Goal: Navigation & Orientation: Find specific page/section

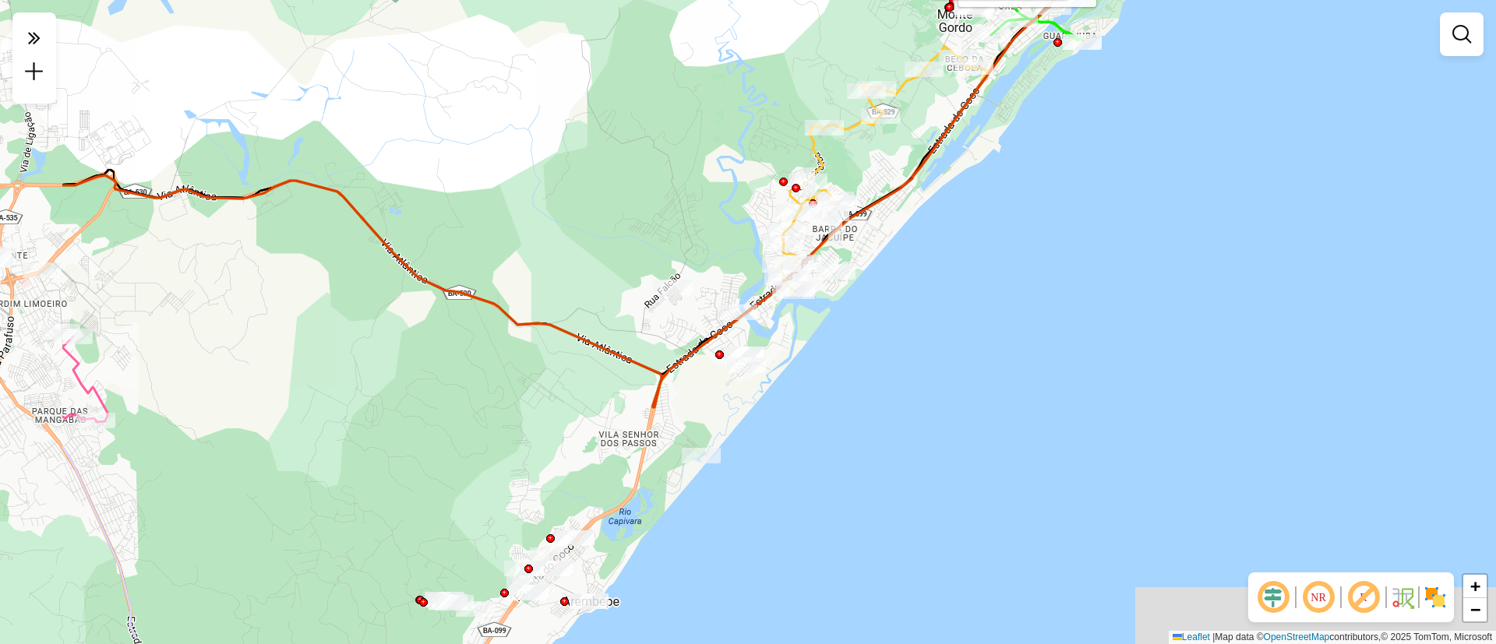
drag, startPoint x: 422, startPoint y: 154, endPoint x: 635, endPoint y: 83, distance: 224.0
click at [635, 83] on div "Rota 1 - Placa QRL5I68 34651995 - [PERSON_NAME] Rota 1 - Placa QRL5I68 34620405…" at bounding box center [748, 322] width 1496 height 644
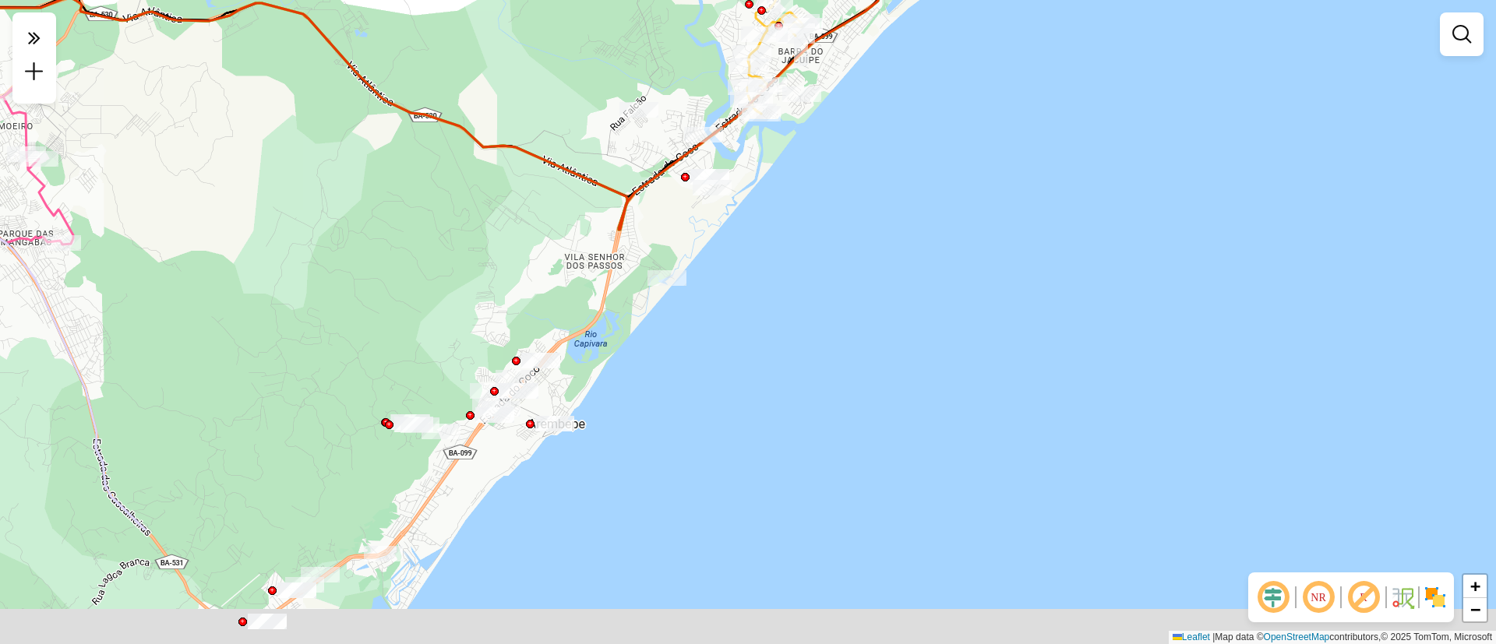
drag, startPoint x: 579, startPoint y: 397, endPoint x: 542, endPoint y: 191, distance: 209.7
click at [542, 191] on div "Rota 1 - Placa QRL5I68 34651995 - [PERSON_NAME] Rota 1 - Placa QRL5I68 34620405…" at bounding box center [748, 322] width 1496 height 644
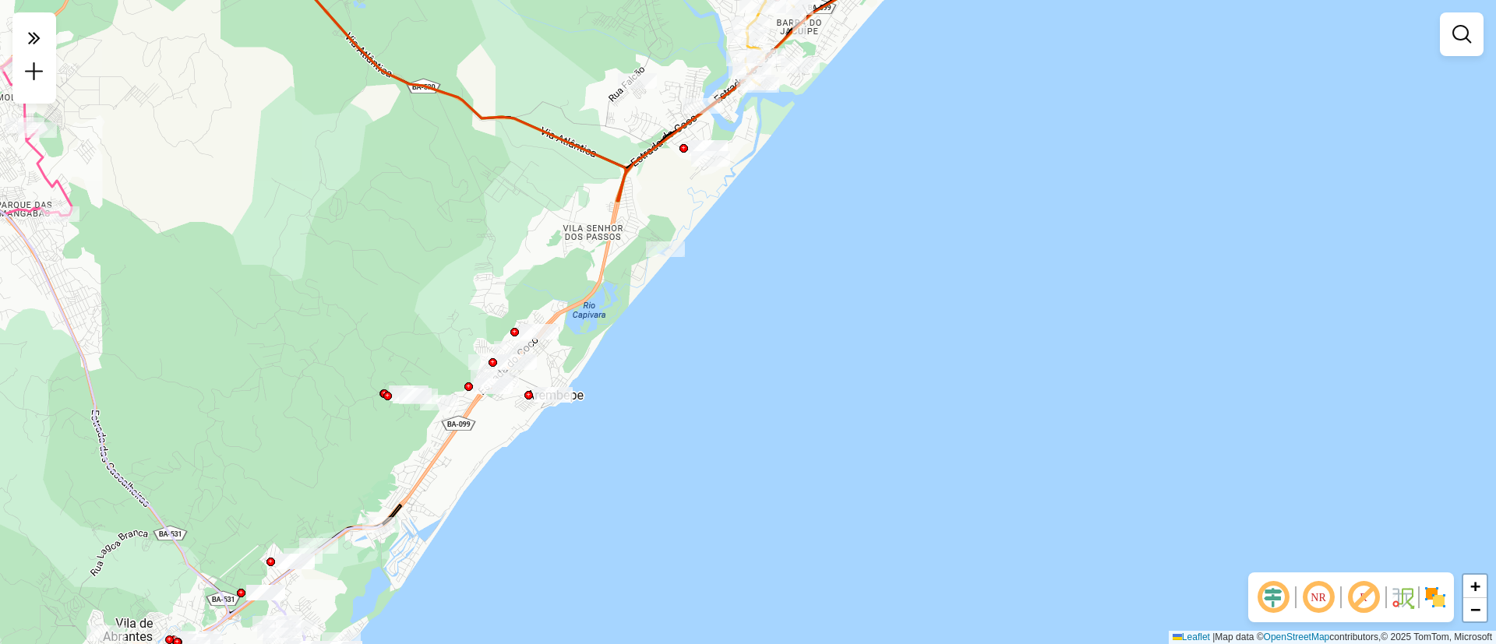
drag, startPoint x: 391, startPoint y: 343, endPoint x: 579, endPoint y: 205, distance: 233.0
click at [579, 205] on div "Rota 1 - Placa QRL5I68 34651995 - [PERSON_NAME] Rota 1 - Placa QRL5I68 34620405…" at bounding box center [748, 322] width 1496 height 644
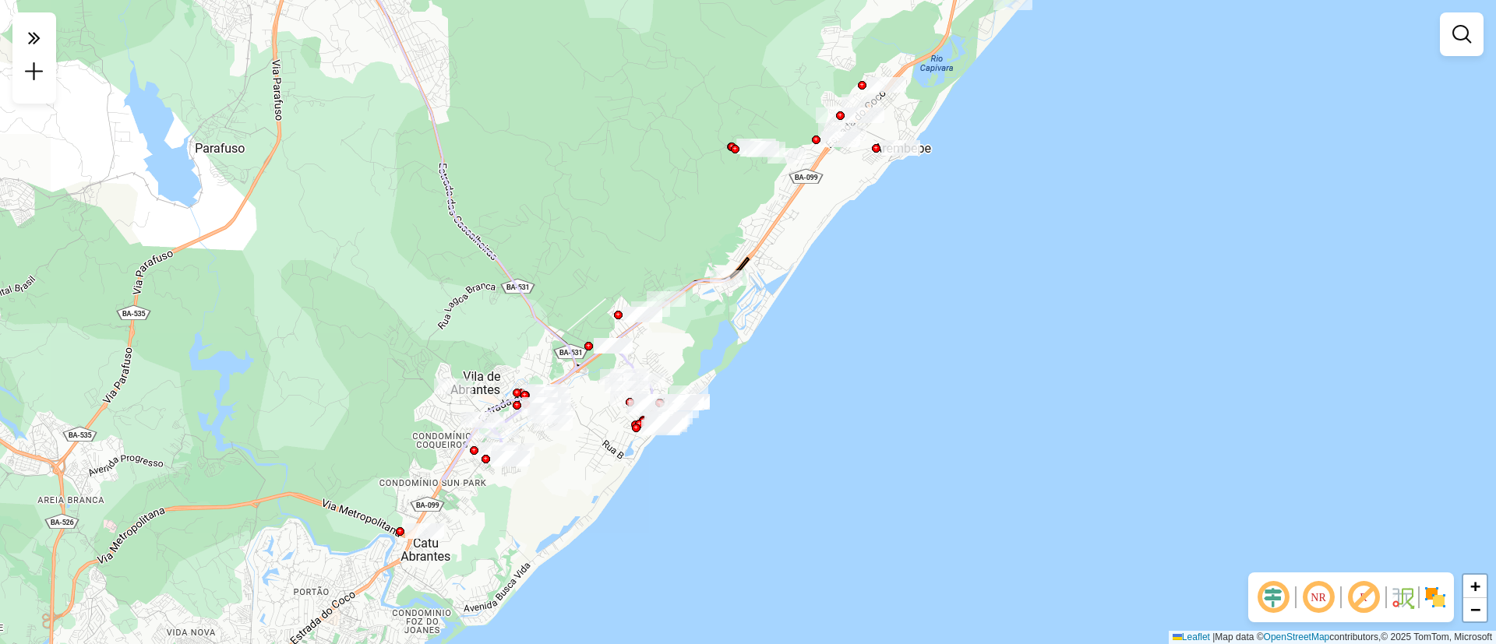
drag, startPoint x: 382, startPoint y: 280, endPoint x: 541, endPoint y: 170, distance: 193.2
click at [541, 170] on div "Rota 1 - Placa QRL5I68 34651995 - [PERSON_NAME] Rota 1 - Placa QRL5I68 34620405…" at bounding box center [748, 322] width 1496 height 644
click at [637, 246] on div "Janela de atendimento Grade de atendimento Capacidade Transportadoras Veículos …" at bounding box center [748, 322] width 1496 height 644
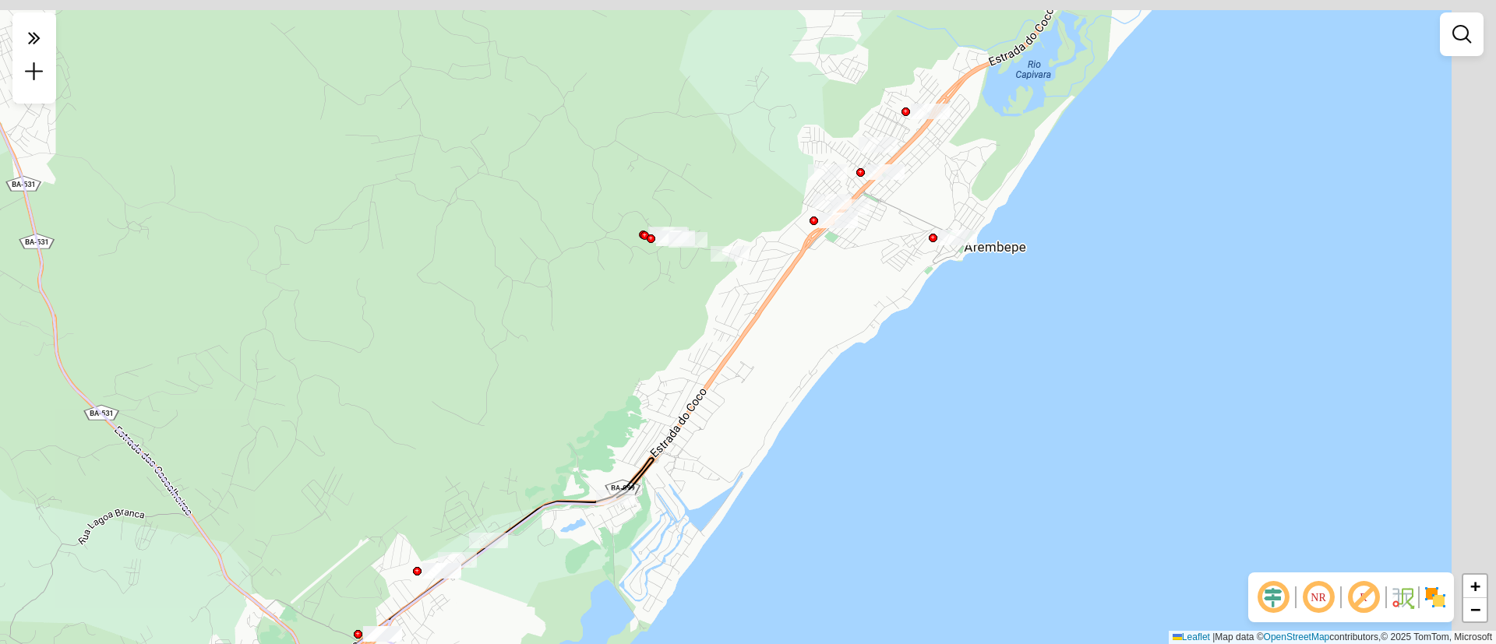
drag, startPoint x: 692, startPoint y: 320, endPoint x: 498, endPoint y: 554, distance: 303.8
click at [498, 554] on div "Janela de atendimento Grade de atendimento Capacidade Transportadoras Veículos …" at bounding box center [748, 322] width 1496 height 644
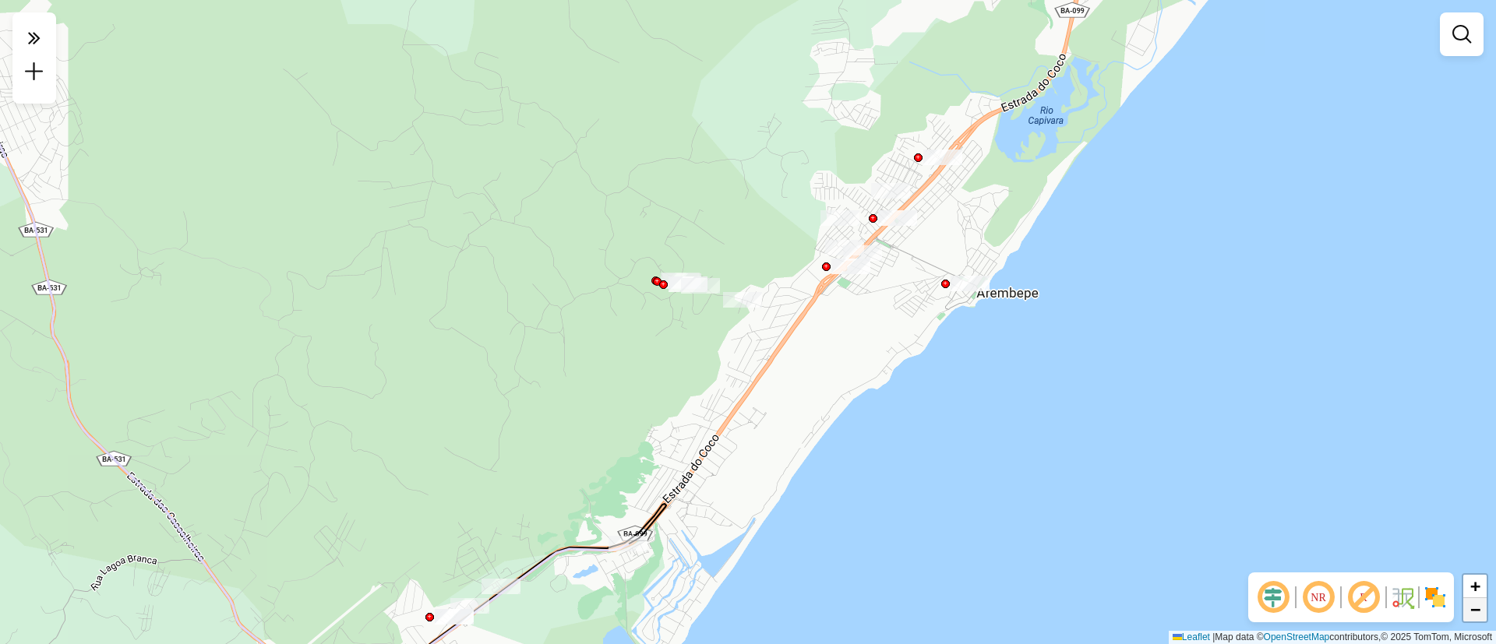
click at [1482, 610] on link "−" at bounding box center [1474, 609] width 23 height 23
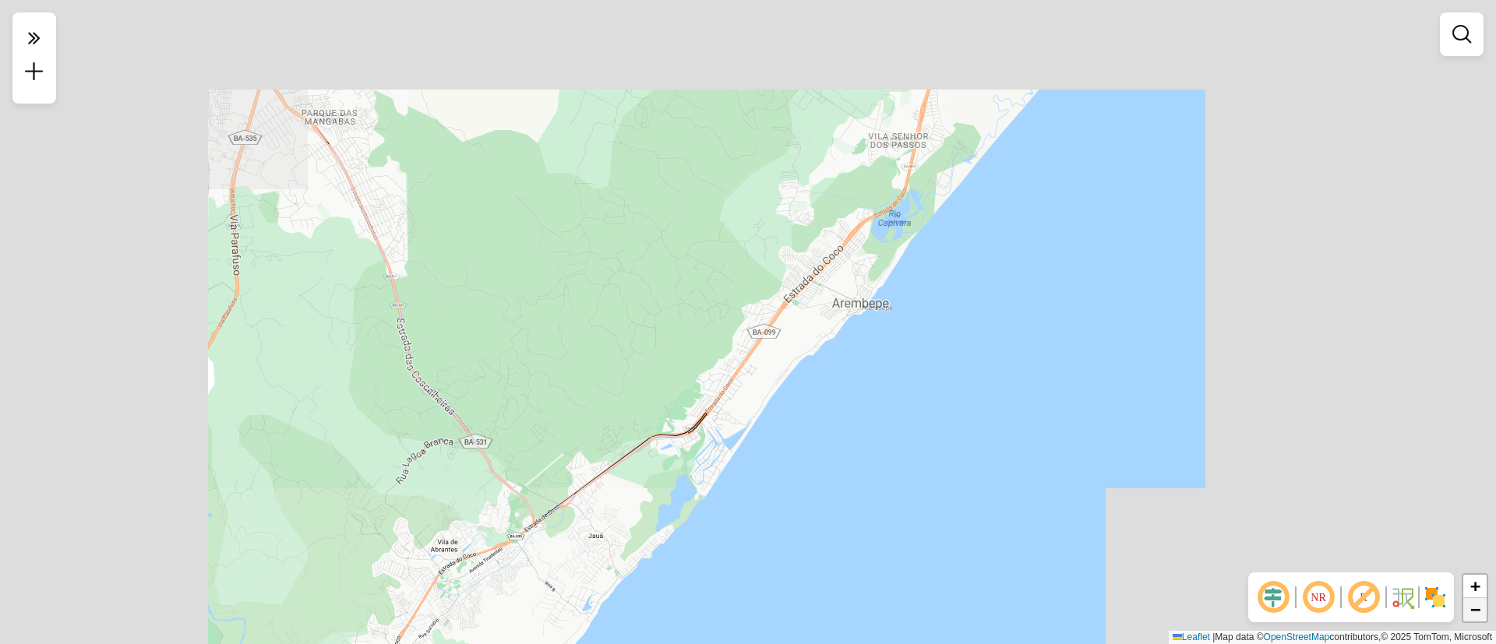
click at [1482, 610] on link "−" at bounding box center [1474, 609] width 23 height 23
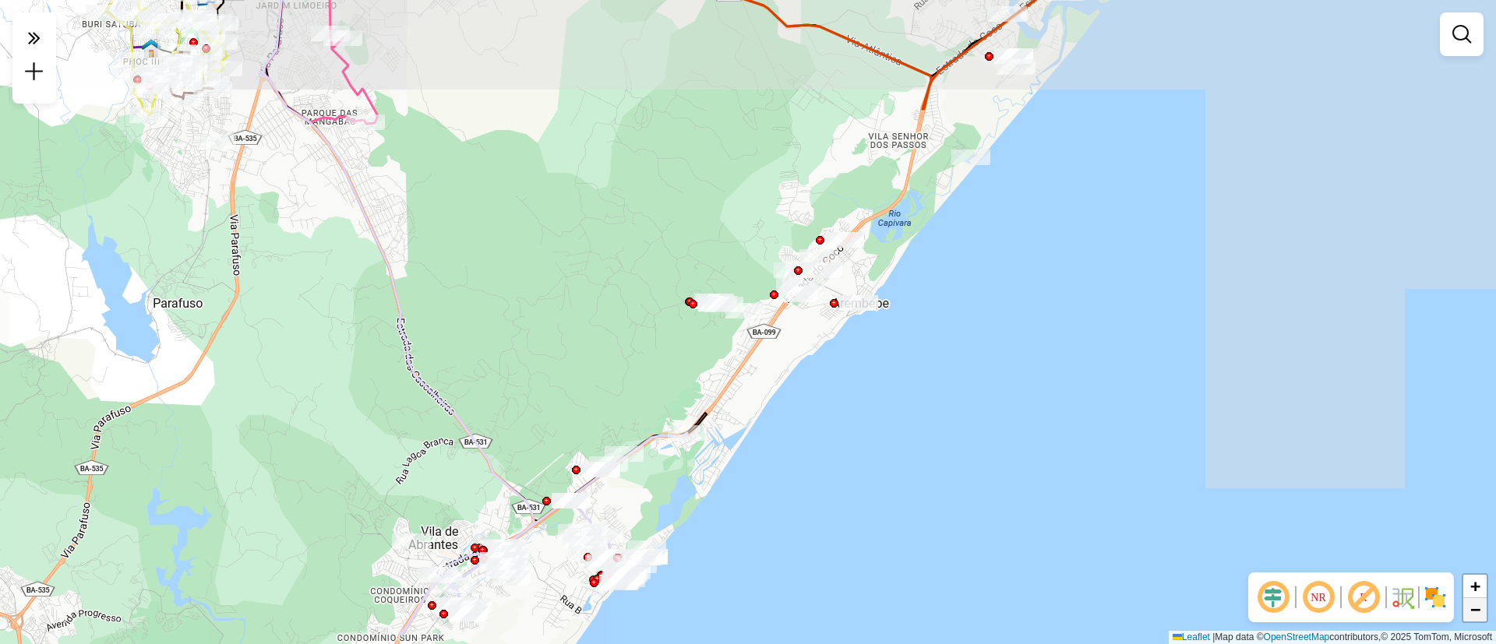
click at [1482, 610] on link "−" at bounding box center [1474, 609] width 23 height 23
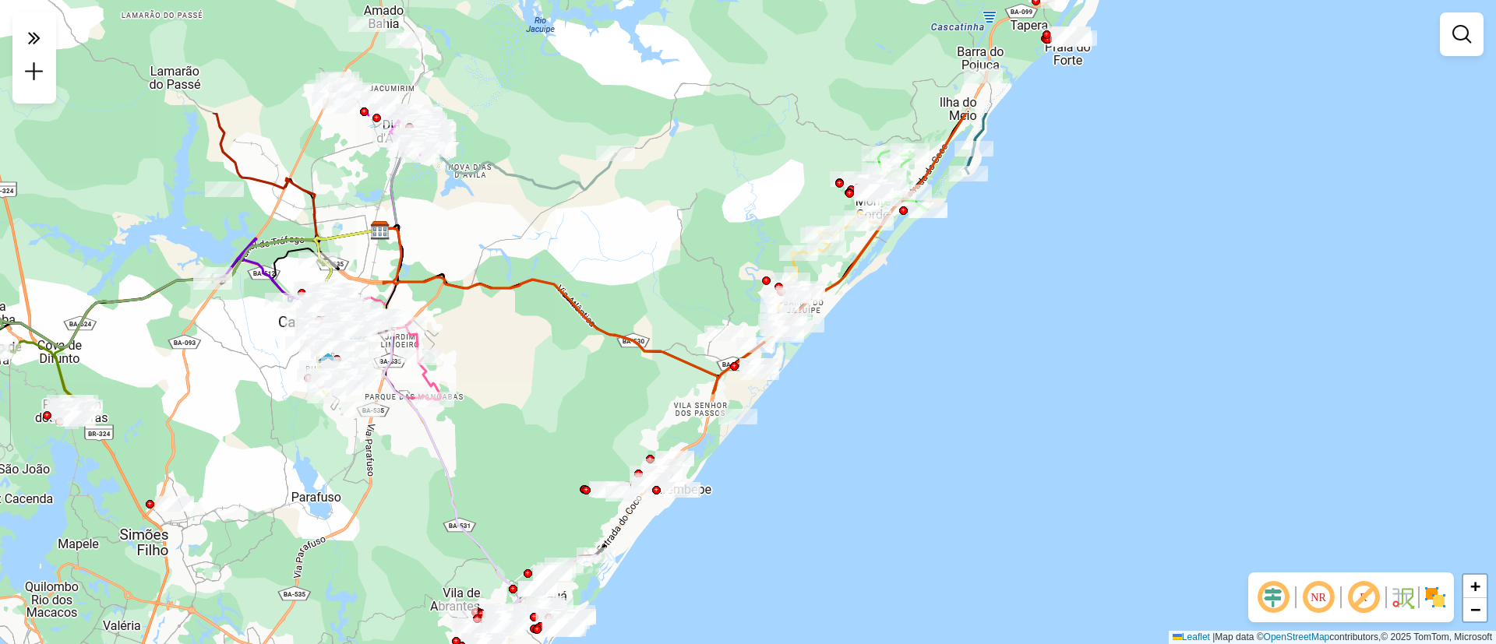
drag, startPoint x: 793, startPoint y: 261, endPoint x: 655, endPoint y: 457, distance: 239.3
click at [655, 457] on div "Janela de atendimento Grade de atendimento Capacidade Transportadoras Veículos …" at bounding box center [748, 322] width 1496 height 644
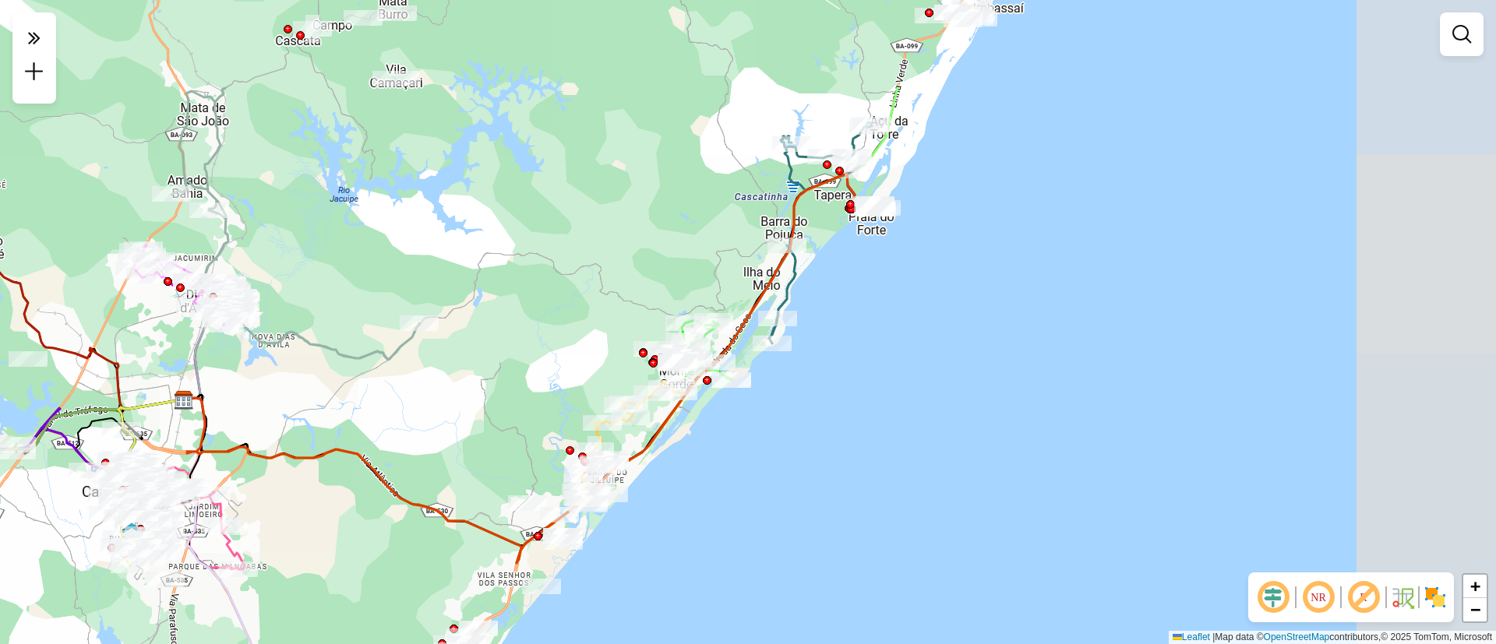
drag, startPoint x: 771, startPoint y: 251, endPoint x: 591, endPoint y: 403, distance: 235.6
click at [591, 403] on div "Janela de atendimento Grade de atendimento Capacidade Transportadoras Veículos …" at bounding box center [748, 322] width 1496 height 644
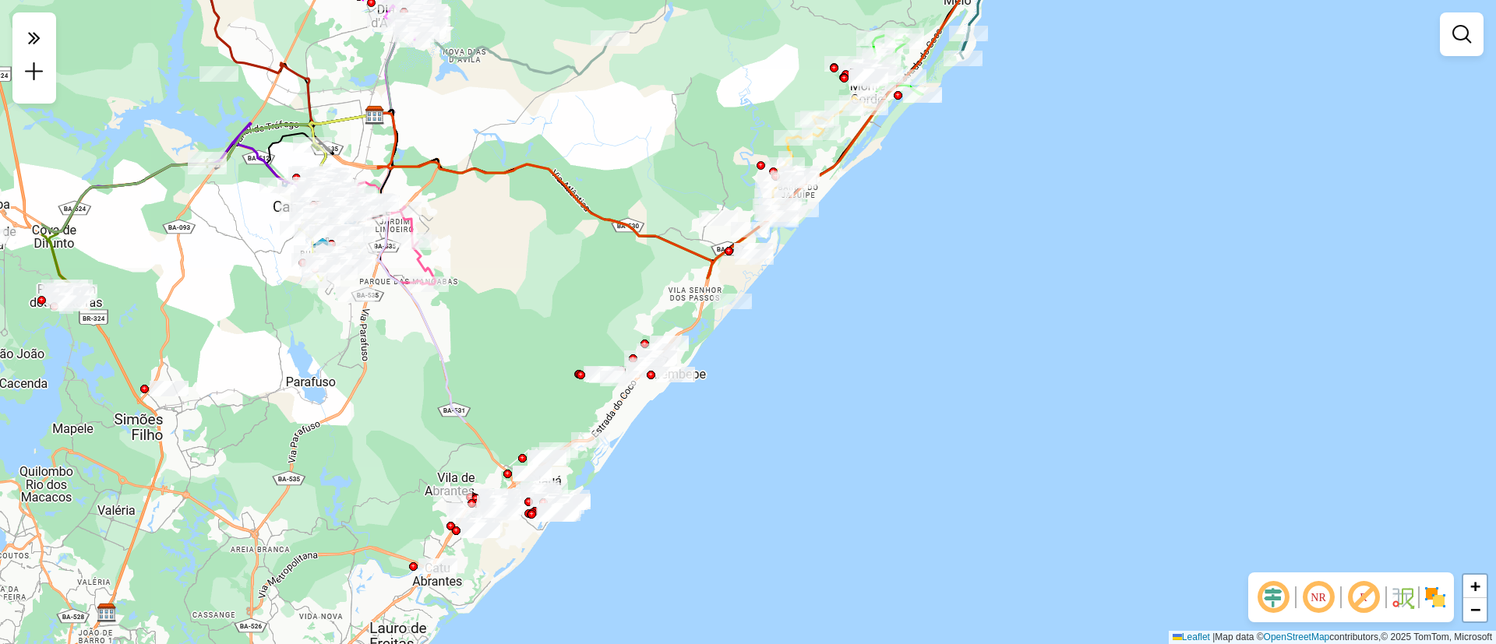
drag, startPoint x: 356, startPoint y: 444, endPoint x: 547, endPoint y: 159, distance: 343.2
click at [547, 159] on icon at bounding box center [718, 83] width 686 height 389
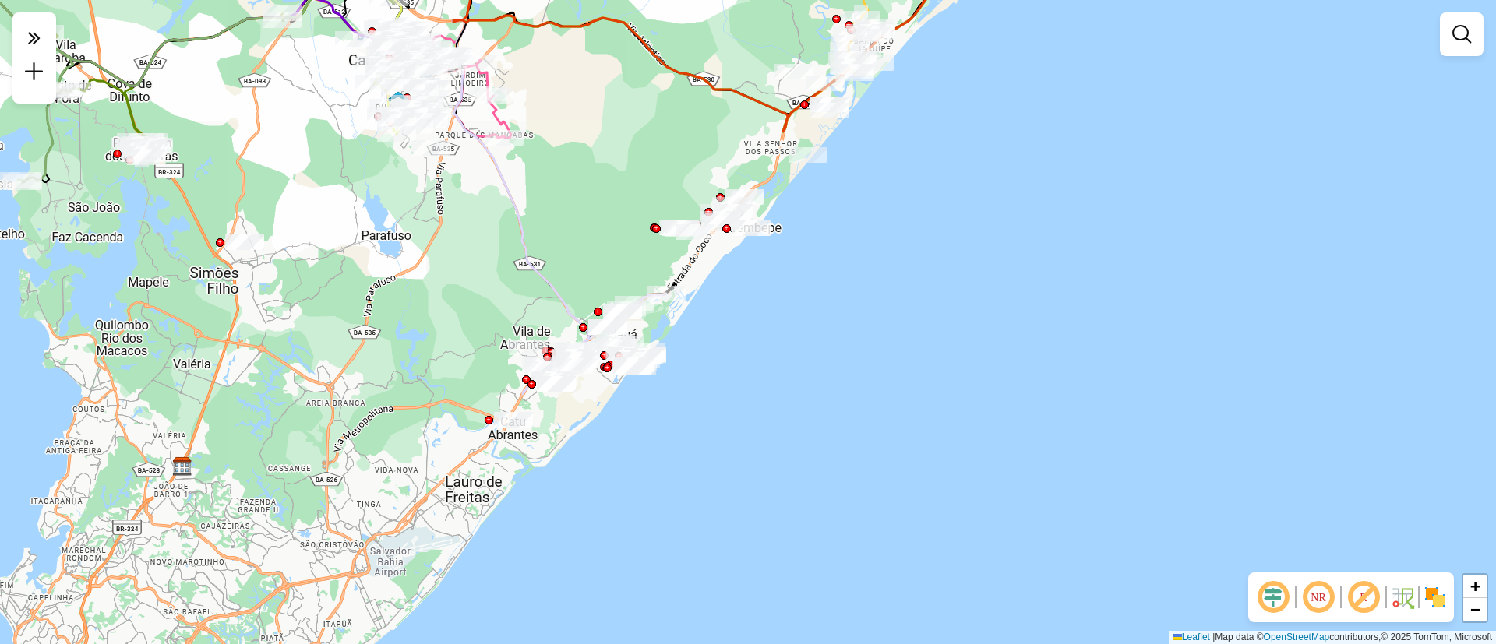
drag, startPoint x: 463, startPoint y: 358, endPoint x: 538, endPoint y: 211, distance: 164.8
click at [538, 211] on div "Janela de atendimento Grade de atendimento Capacidade Transportadoras Veículos …" at bounding box center [748, 322] width 1496 height 644
click at [536, 225] on div "Janela de atendimento Grade de atendimento Capacidade Transportadoras Veículos …" at bounding box center [748, 322] width 1496 height 644
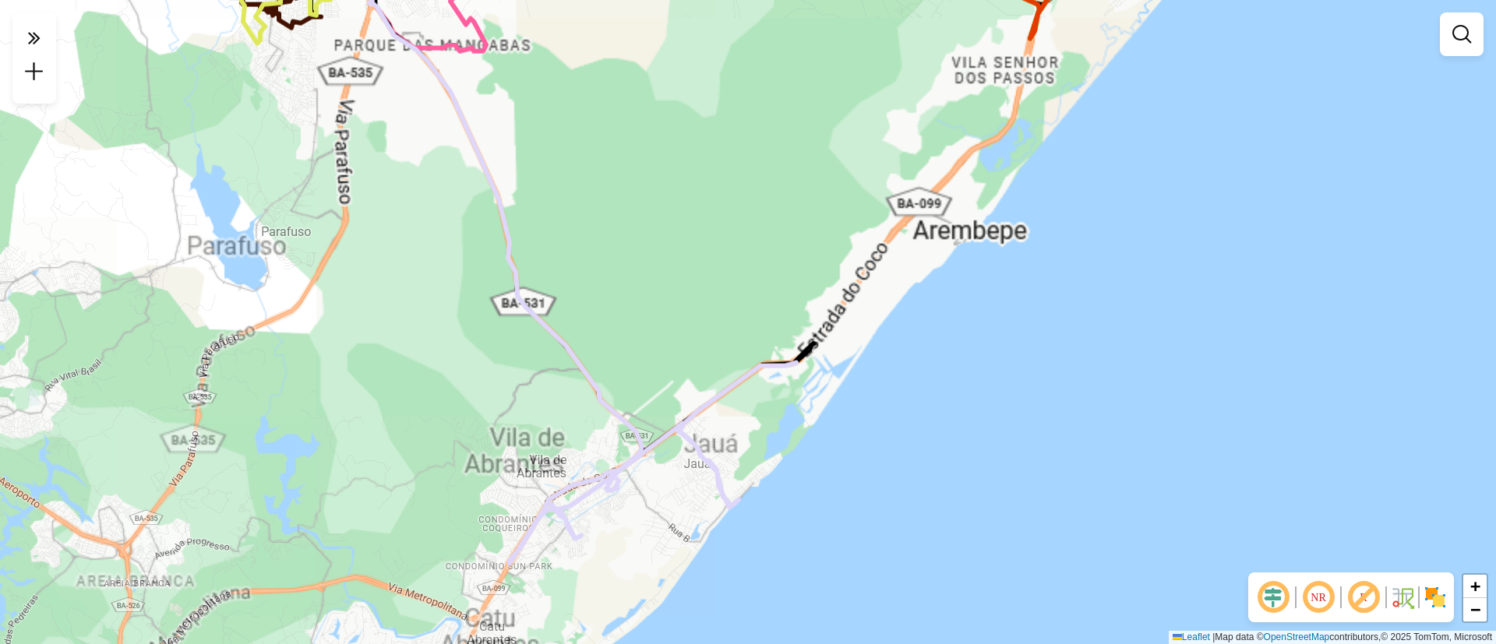
click at [536, 225] on div "Janela de atendimento Grade de atendimento Capacidade Transportadoras Veículos …" at bounding box center [748, 322] width 1496 height 644
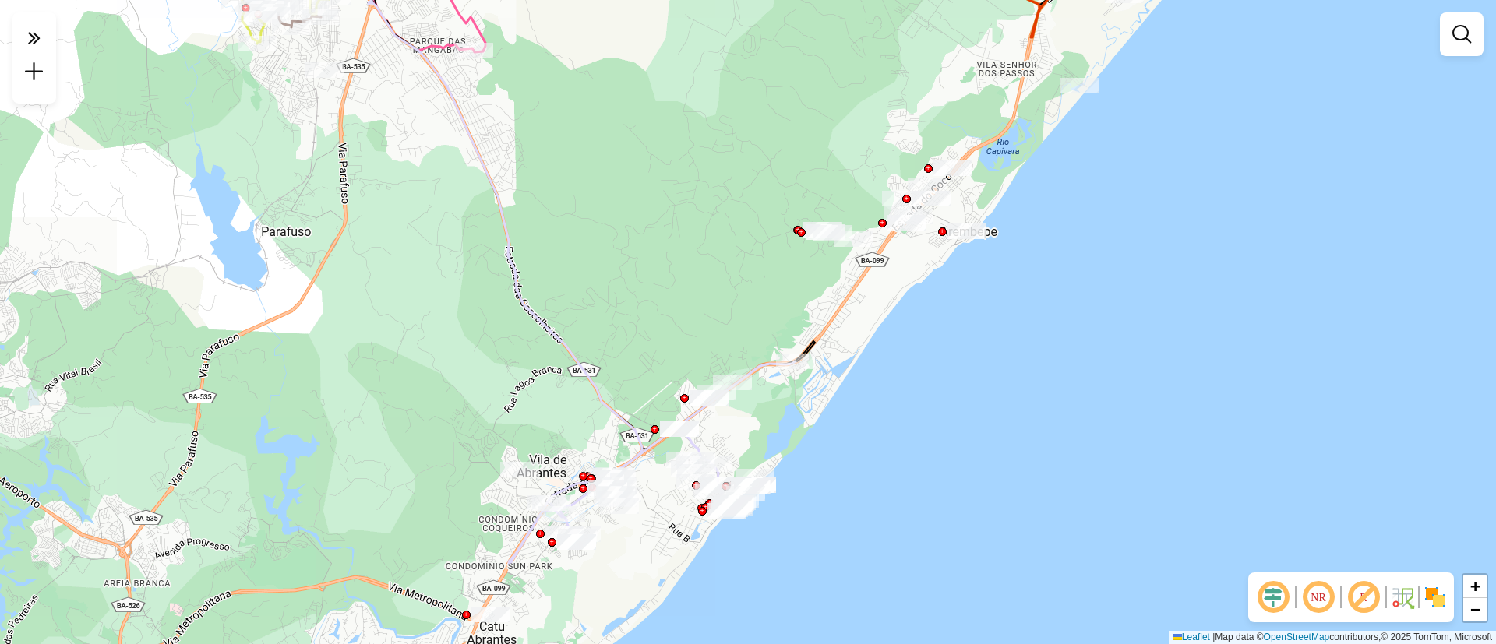
click at [654, 215] on div "Janela de atendimento Grade de atendimento Capacidade Transportadoras Veículos …" at bounding box center [748, 322] width 1496 height 644
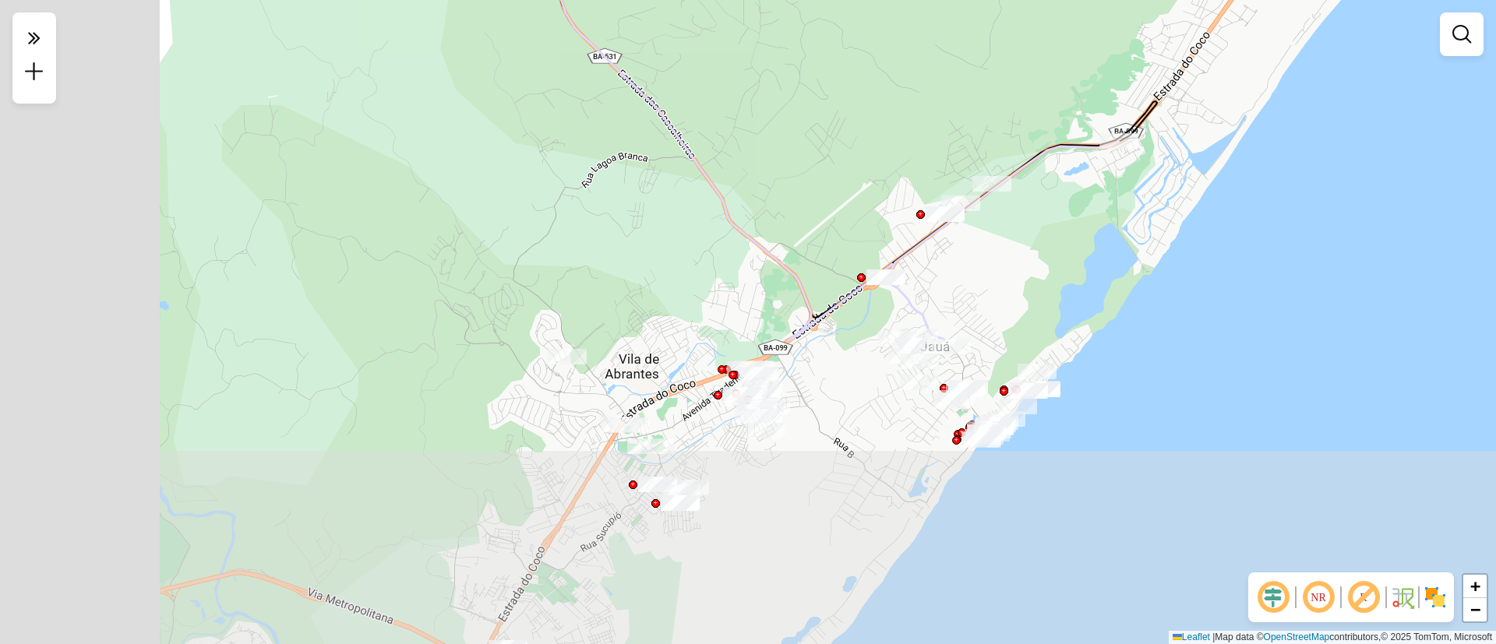
drag, startPoint x: 609, startPoint y: 436, endPoint x: 791, endPoint y: 68, distance: 410.5
click at [791, 68] on div "Janela de atendimento Grade de atendimento Capacidade Transportadoras Veículos …" at bounding box center [748, 322] width 1496 height 644
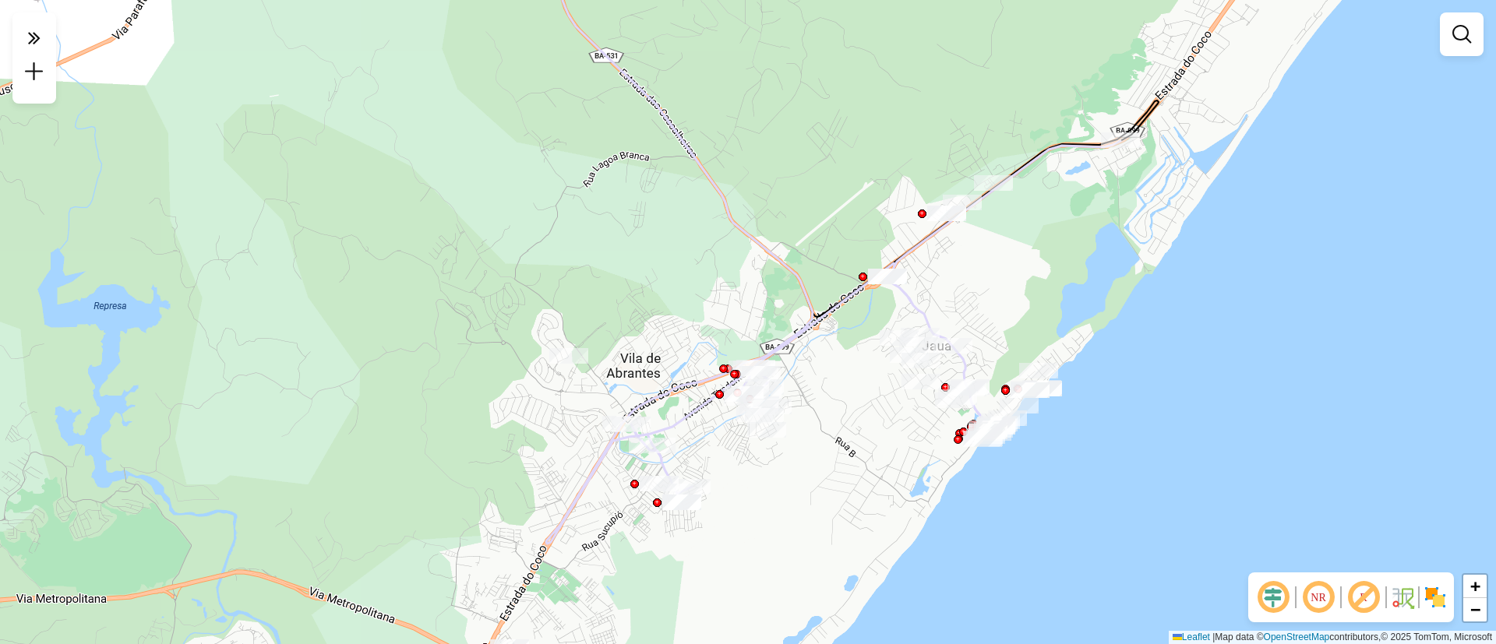
click at [1069, 457] on div "Janela de atendimento Grade de atendimento Capacidade Transportadoras Veículos …" at bounding box center [748, 322] width 1496 height 644
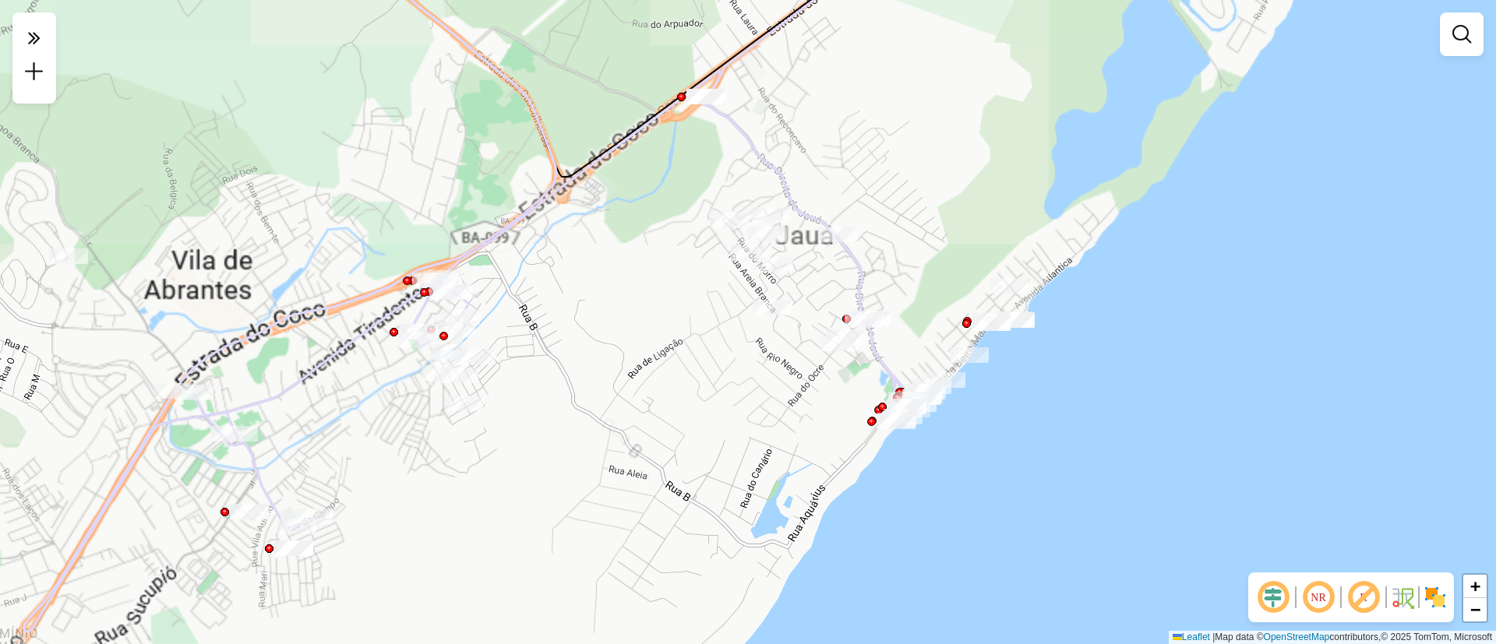
click at [1069, 457] on div "Janela de atendimento Grade de atendimento Capacidade Transportadoras Veículos …" at bounding box center [748, 322] width 1496 height 644
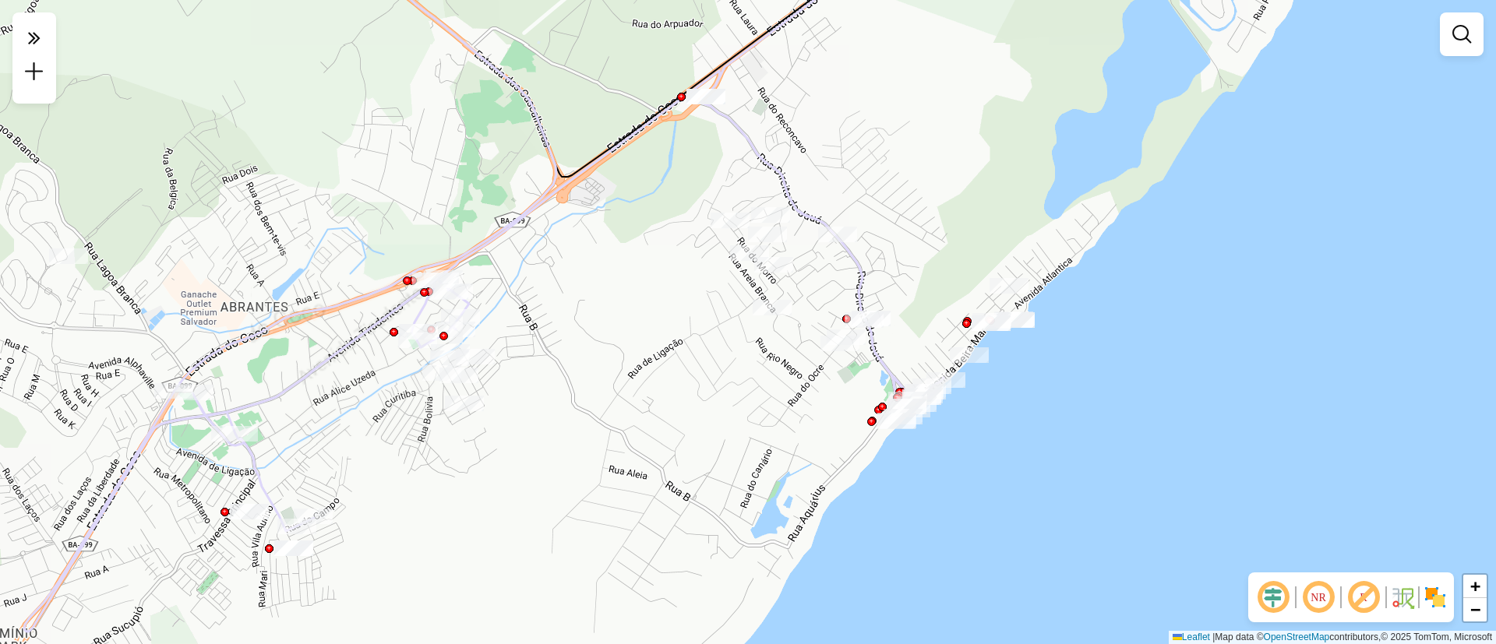
click at [1069, 457] on div "Janela de atendimento Grade de atendimento Capacidade Transportadoras Veículos …" at bounding box center [748, 322] width 1496 height 644
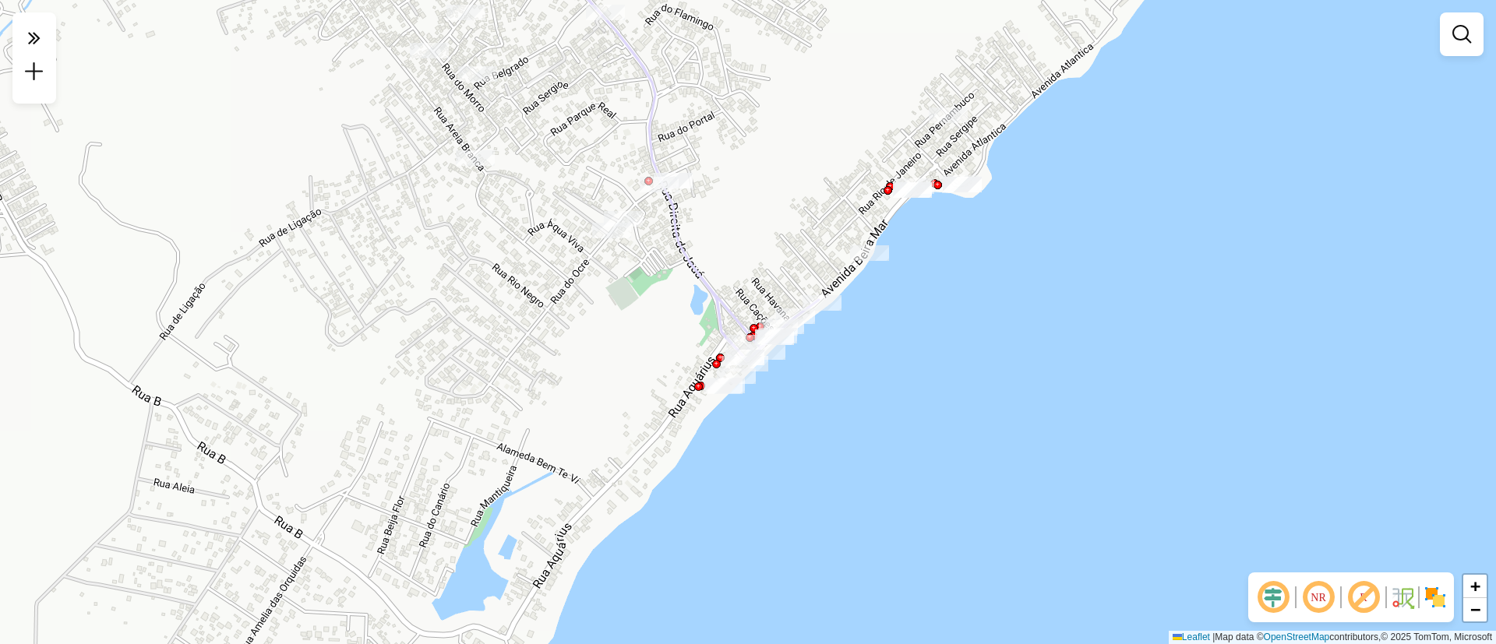
click at [864, 222] on div "Janela de atendimento Grade de atendimento Capacidade Transportadoras Veículos …" at bounding box center [748, 322] width 1496 height 644
click at [1320, 599] on em at bounding box center [1318, 597] width 37 height 37
click at [1471, 606] on span "−" at bounding box center [1475, 609] width 10 height 19
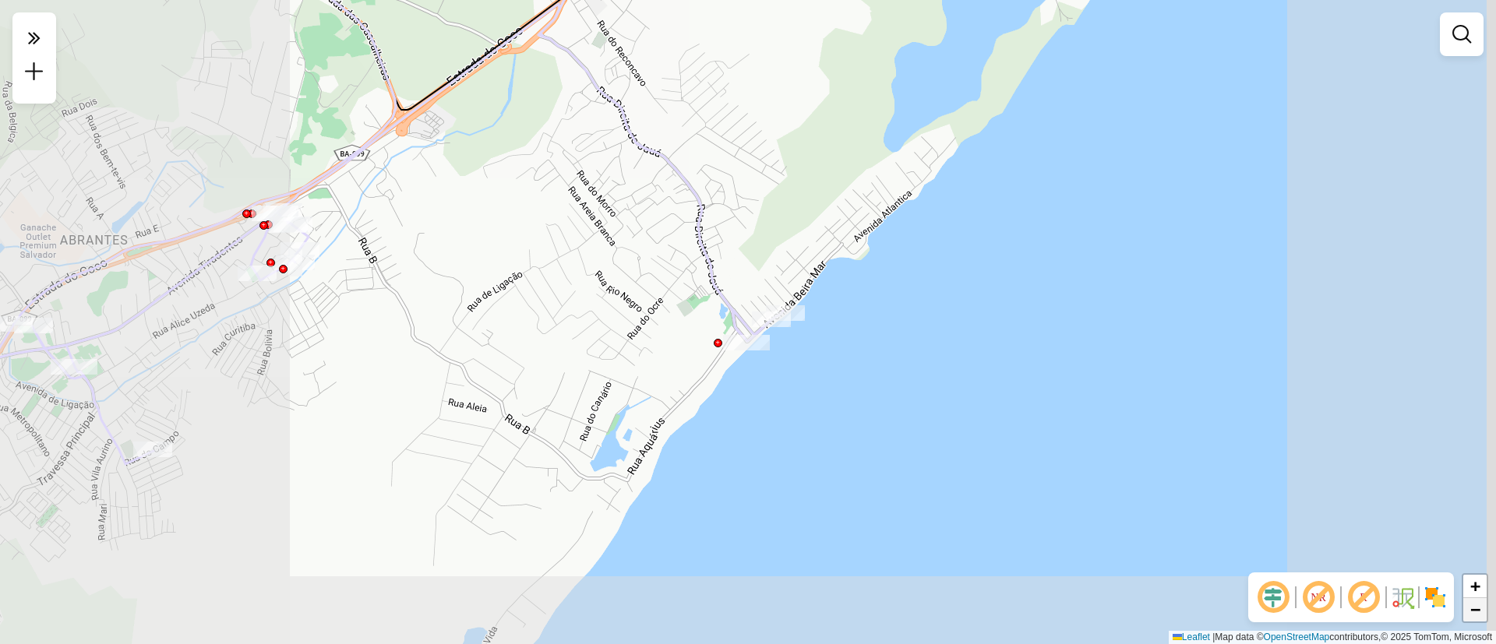
click at [1471, 606] on span "−" at bounding box center [1475, 609] width 10 height 19
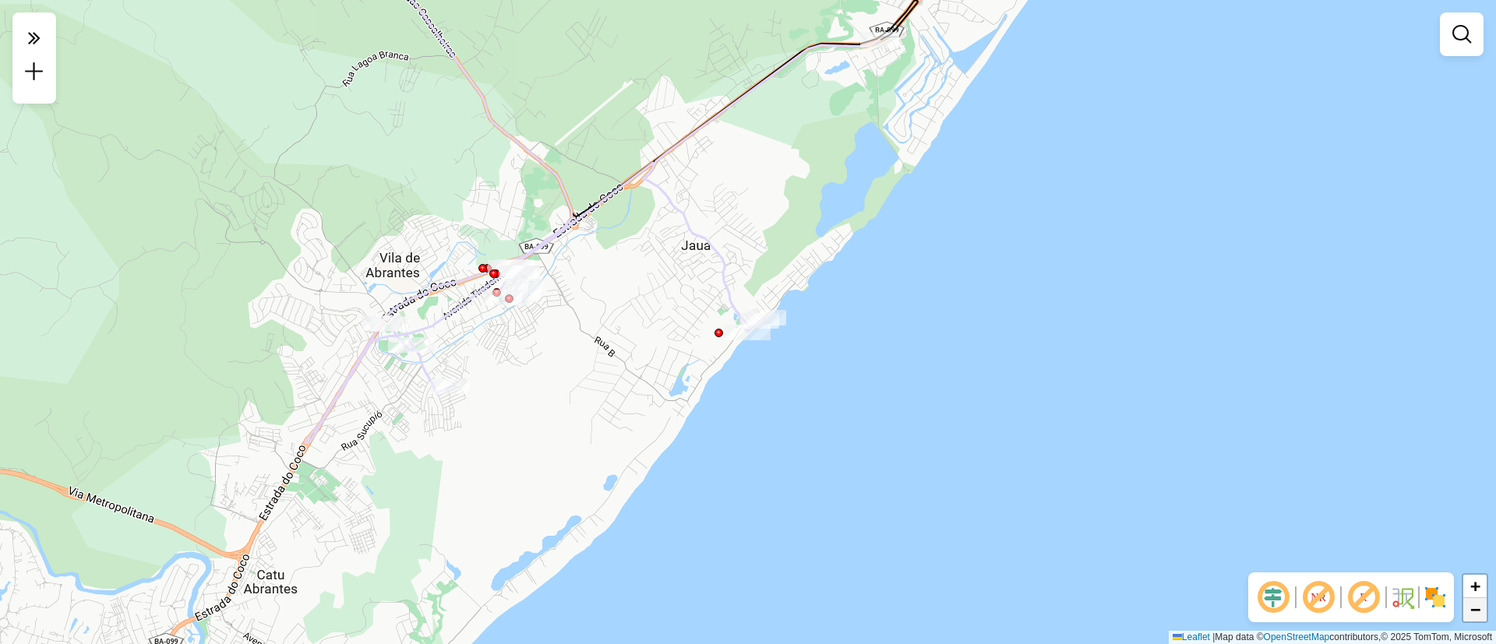
click at [1471, 606] on span "−" at bounding box center [1475, 609] width 10 height 19
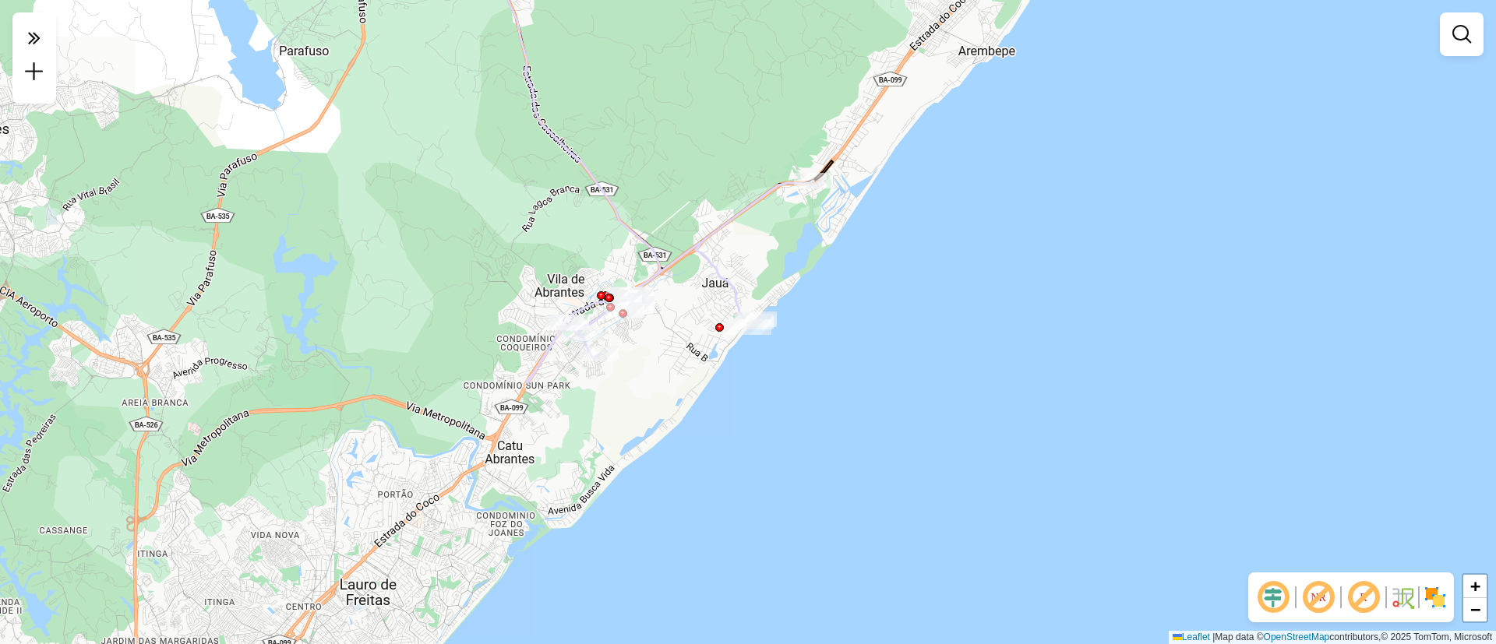
click at [1343, 598] on img at bounding box center [1341, 597] width 8 height 25
click at [1323, 604] on em at bounding box center [1318, 597] width 37 height 37
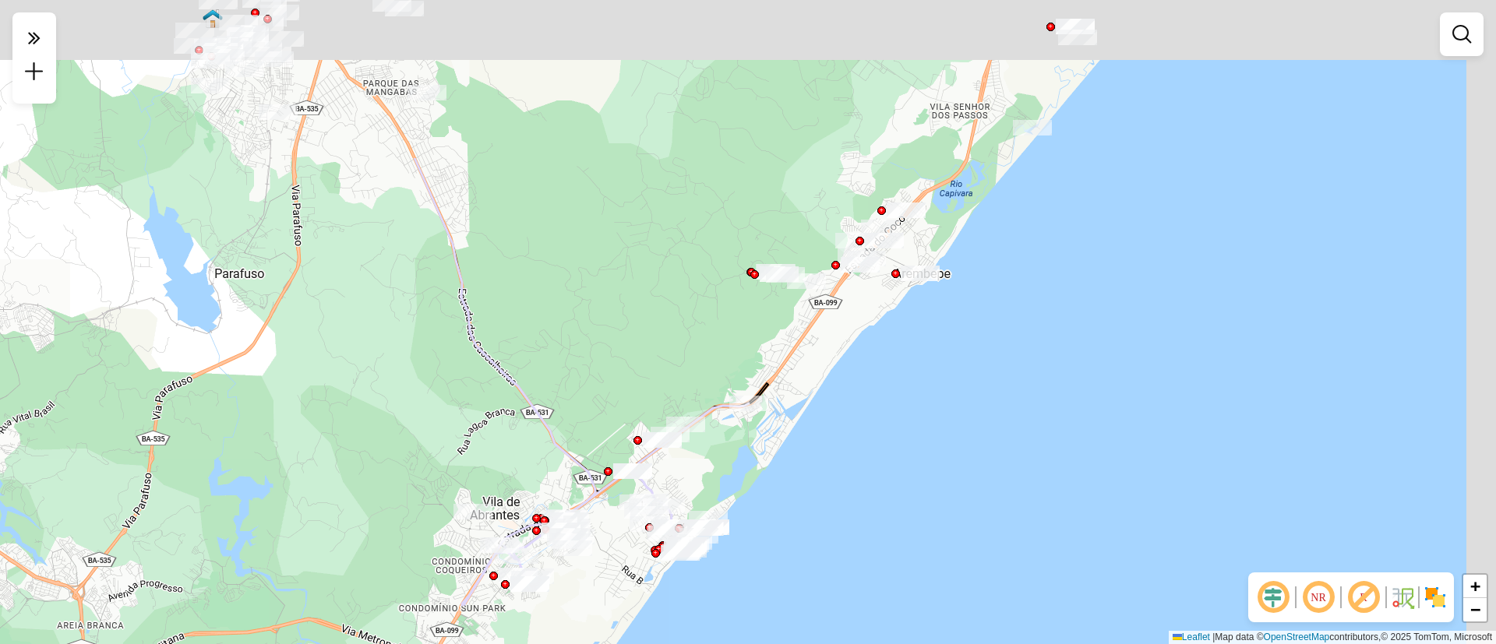
drag, startPoint x: 920, startPoint y: 91, endPoint x: 822, endPoint y: 422, distance: 345.2
click at [822, 422] on div "Janela de atendimento Grade de atendimento Capacidade Transportadoras Veículos …" at bounding box center [748, 322] width 1496 height 644
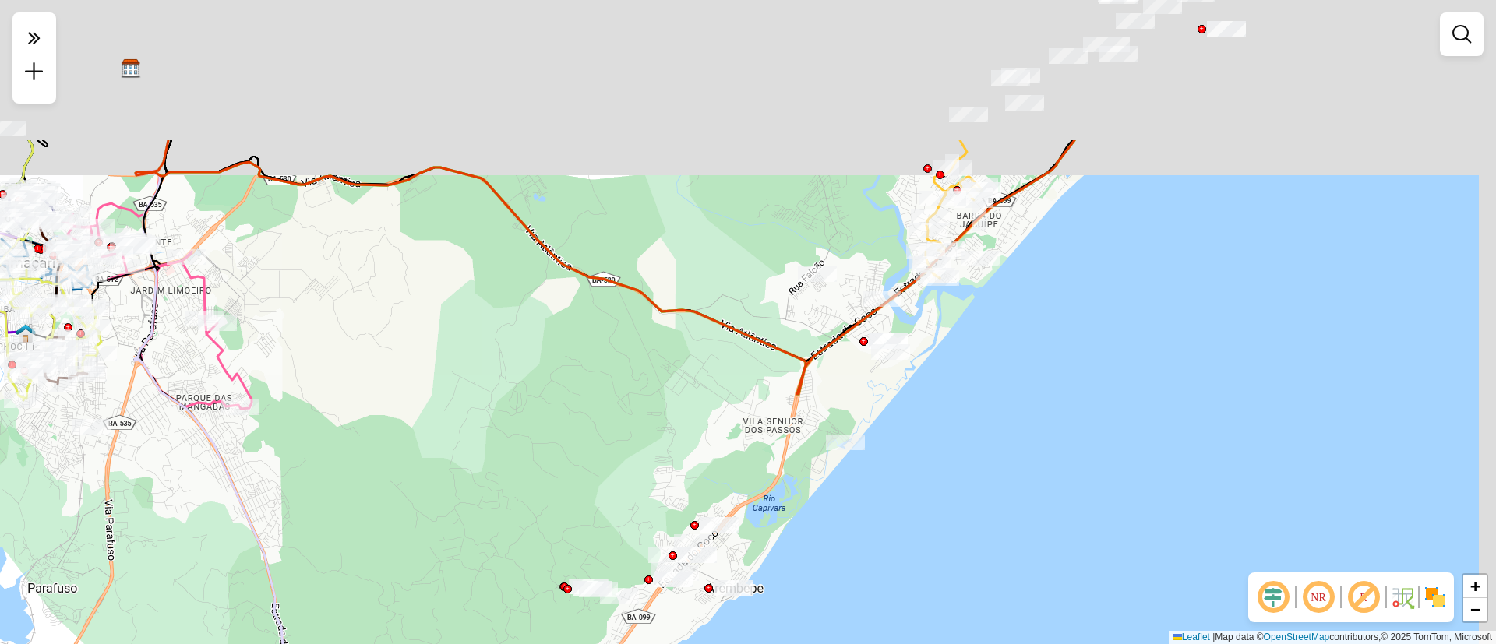
drag, startPoint x: 1007, startPoint y: 207, endPoint x: 930, endPoint y: 387, distance: 195.1
click at [930, 387] on div "Janela de atendimento Grade de atendimento Capacidade Transportadoras Veículos …" at bounding box center [748, 322] width 1496 height 644
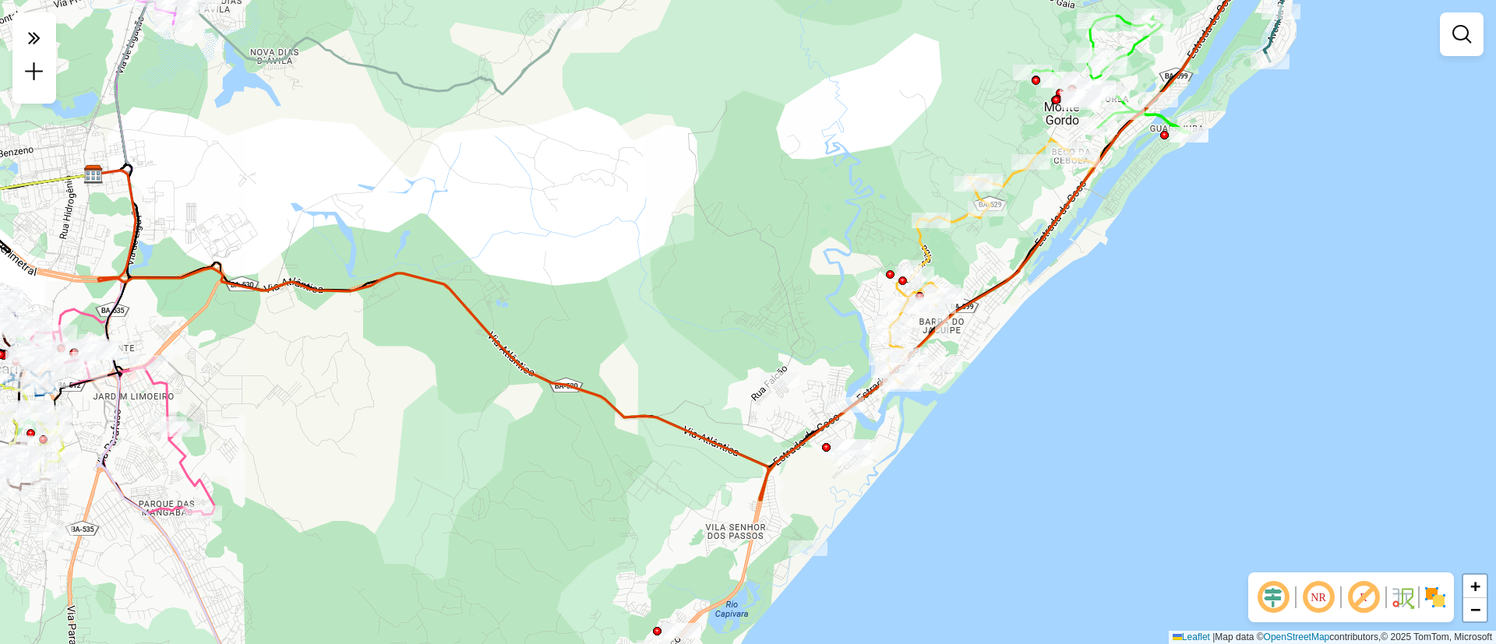
click at [901, 552] on div "Janela de atendimento Grade de atendimento Capacidade Transportadoras Veículos …" at bounding box center [748, 322] width 1496 height 644
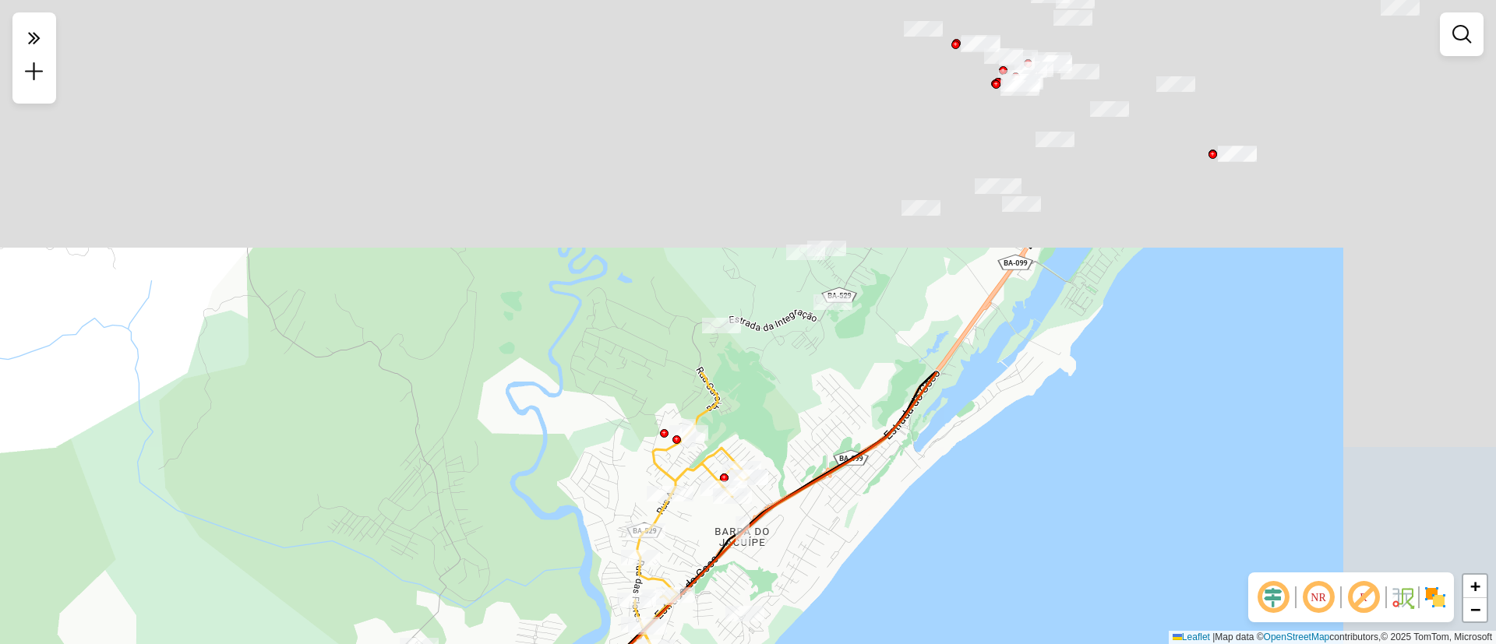
drag, startPoint x: 972, startPoint y: 245, endPoint x: 732, endPoint y: 684, distance: 500.8
click at [732, 644] on html "Aguarde... Pop-up bloqueado! Seu navegador bloqueou automáticamente a abertura …" at bounding box center [748, 322] width 1496 height 644
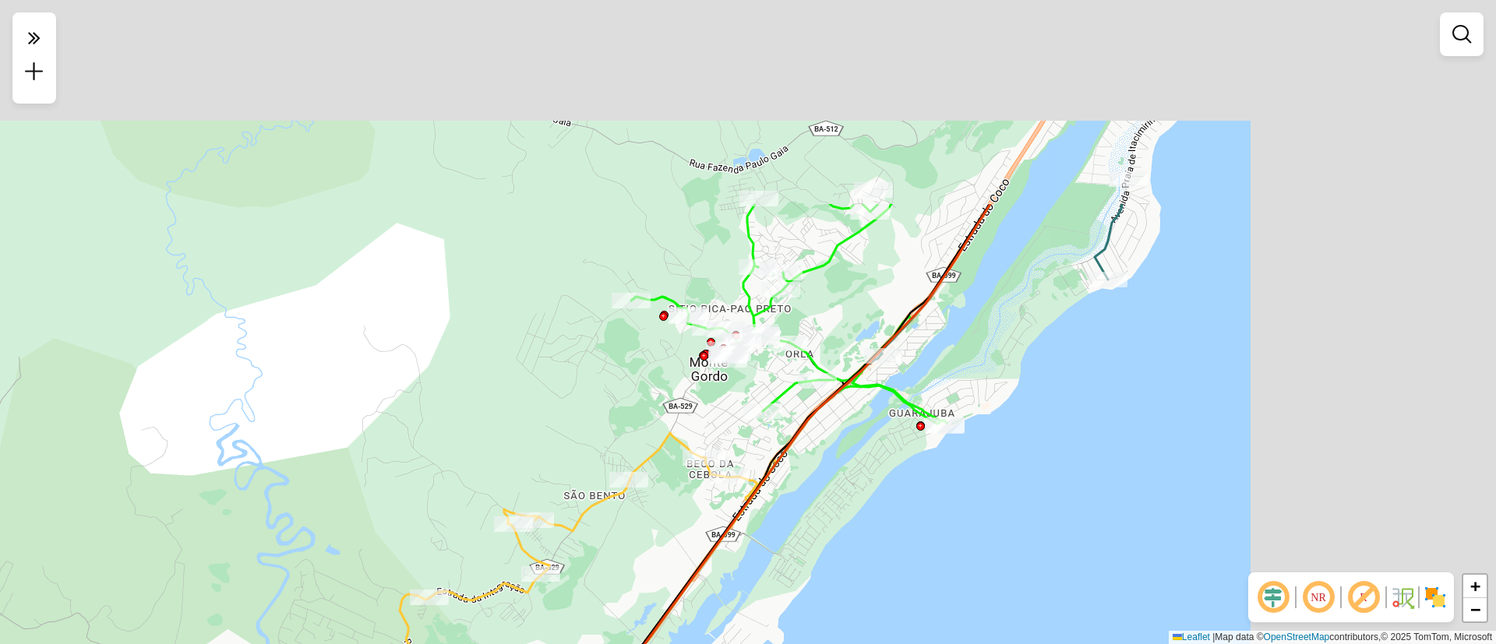
drag, startPoint x: 1056, startPoint y: 362, endPoint x: 764, endPoint y: 630, distance: 396.5
click at [764, 630] on div "Janela de atendimento Grade de atendimento Capacidade Transportadoras Veículos …" at bounding box center [748, 322] width 1496 height 644
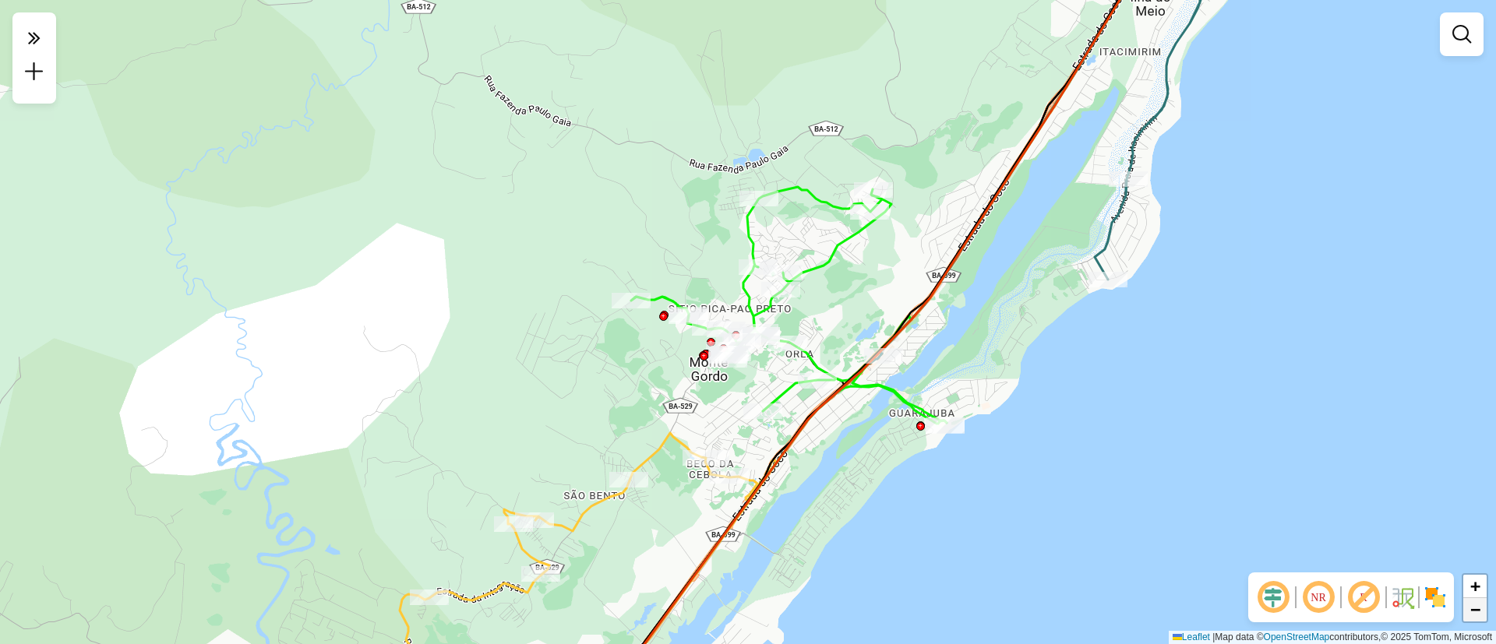
click at [1467, 608] on link "−" at bounding box center [1474, 609] width 23 height 23
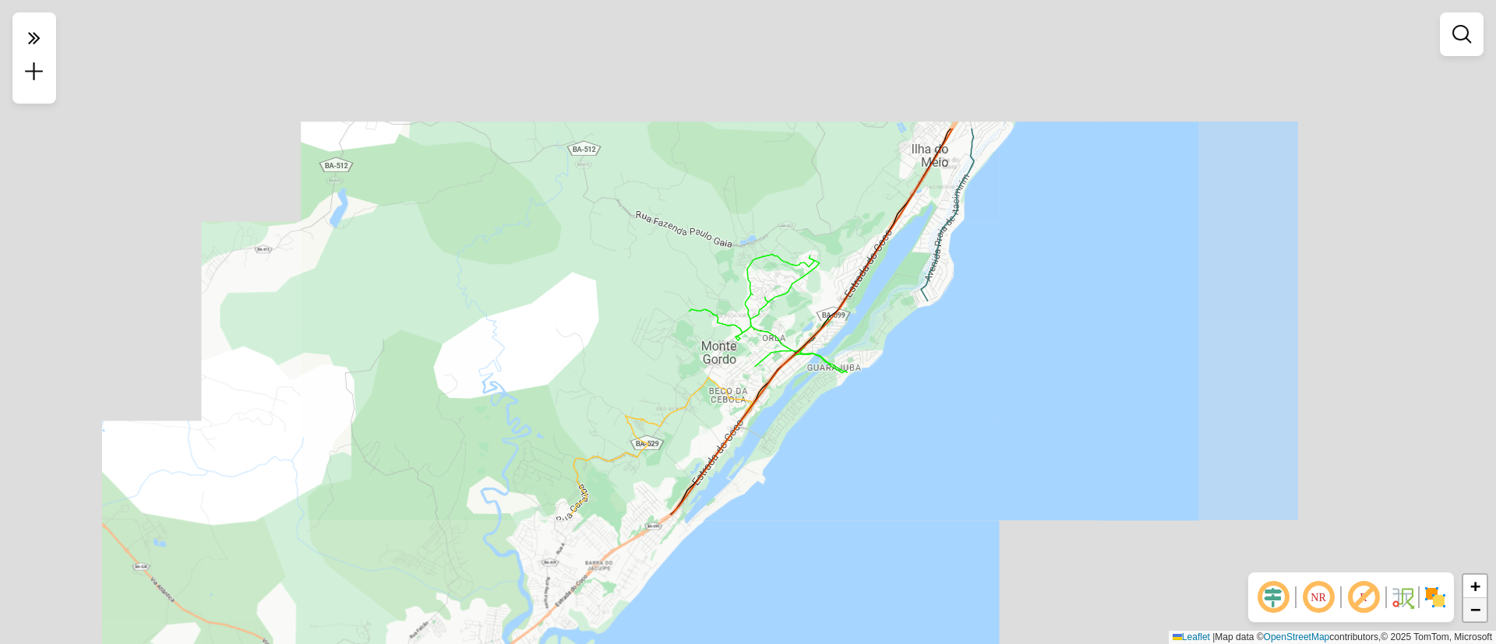
click at [1467, 608] on link "−" at bounding box center [1474, 609] width 23 height 23
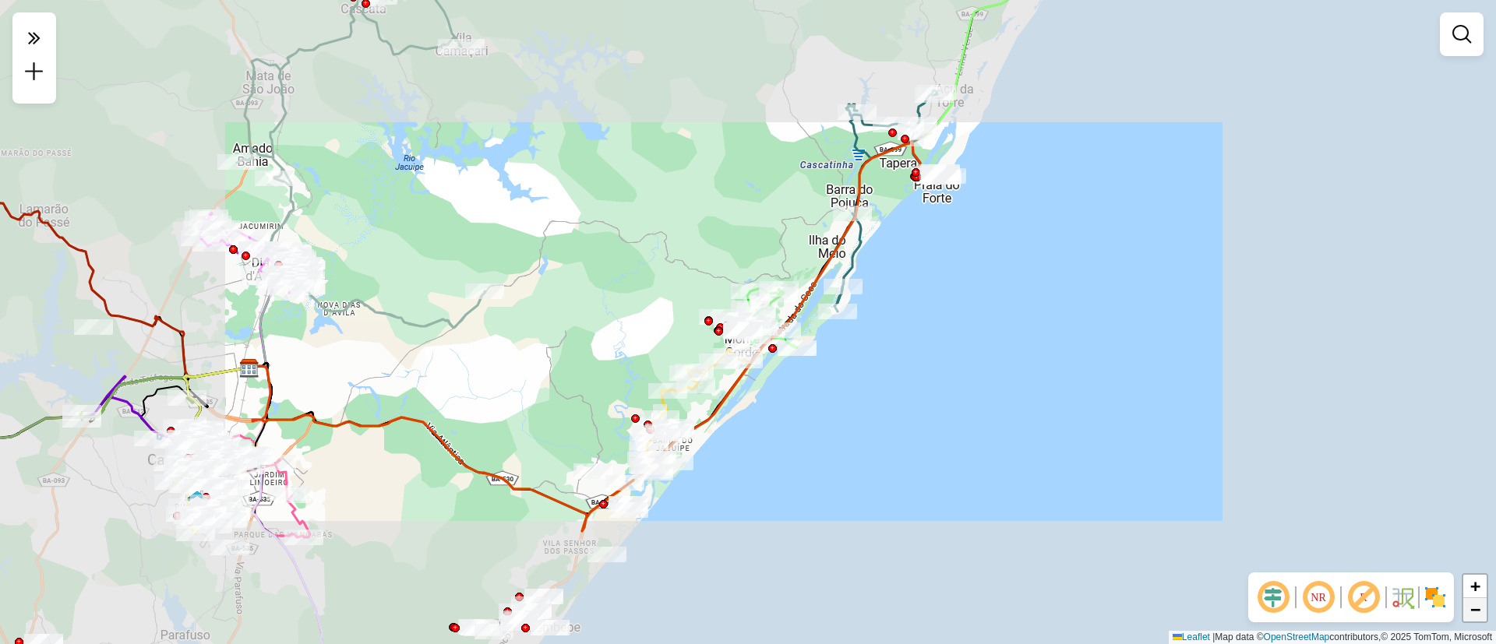
click at [1467, 608] on link "−" at bounding box center [1474, 609] width 23 height 23
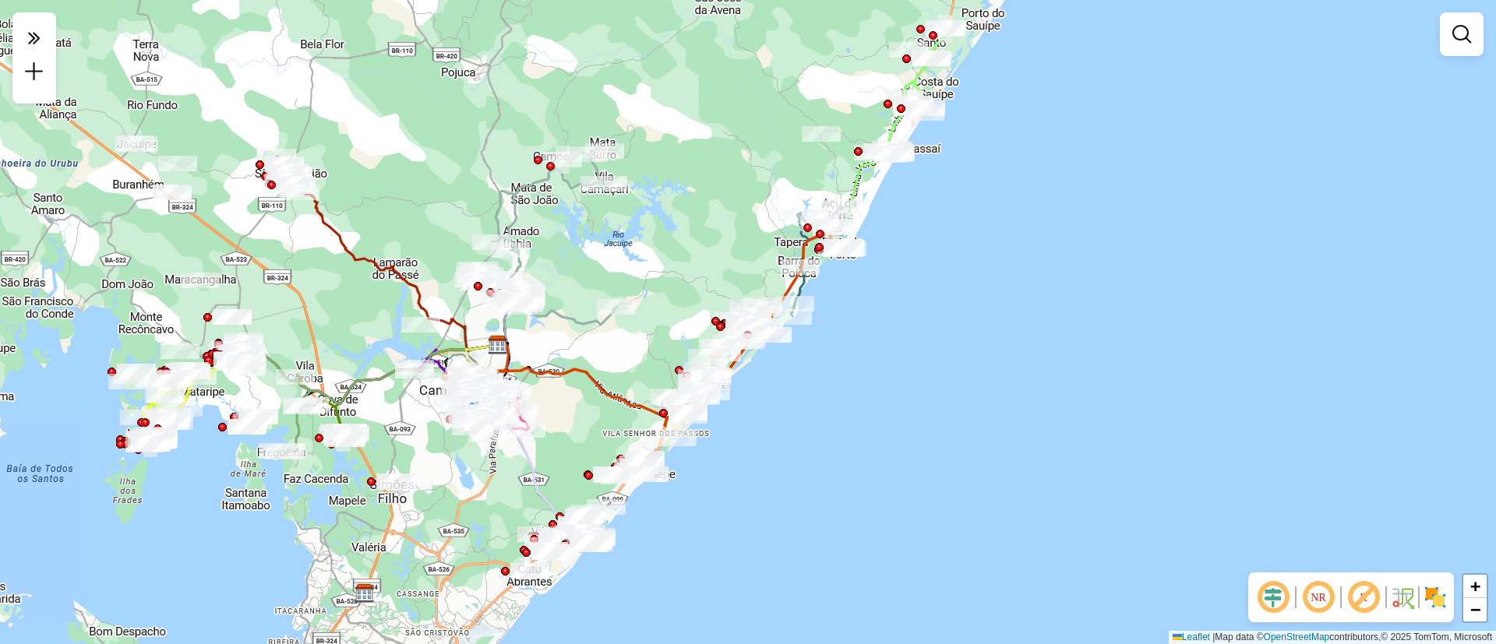
click at [761, 182] on div "Janela de atendimento Grade de atendimento Capacidade Transportadoras Veículos …" at bounding box center [748, 322] width 1496 height 644
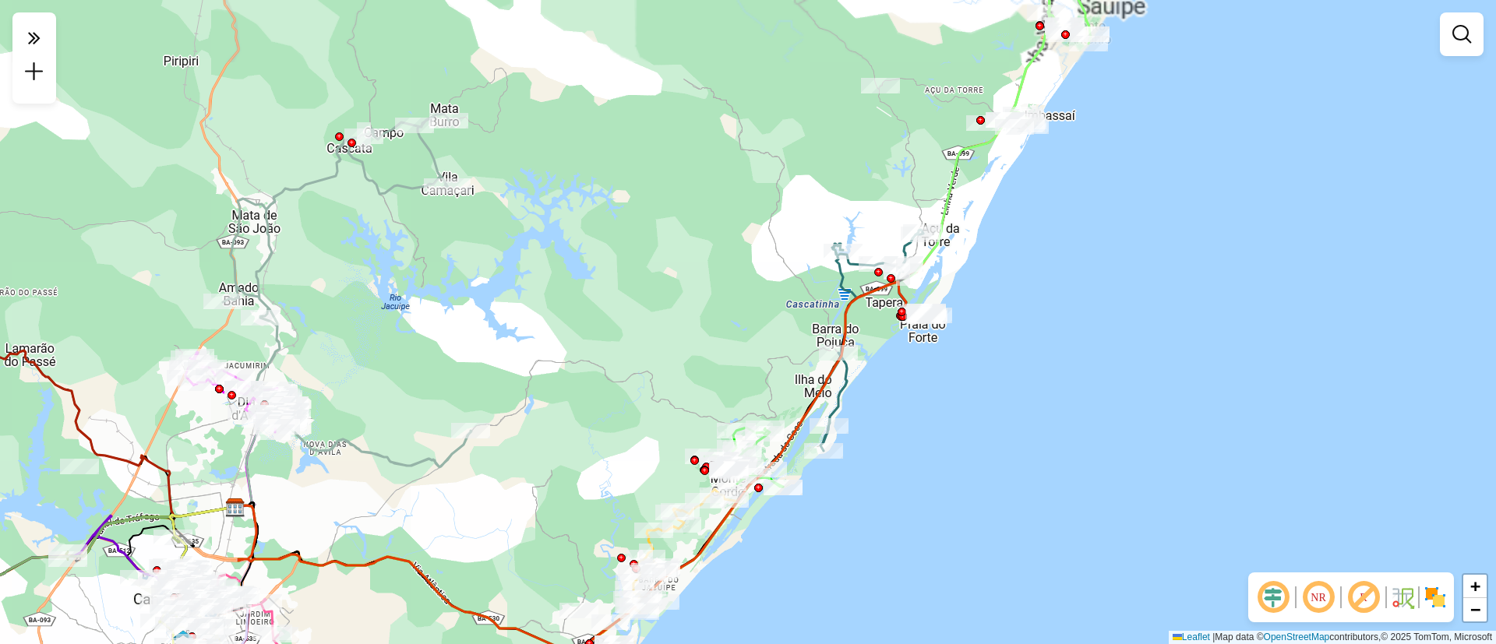
click at [761, 182] on div "Janela de atendimento Grade de atendimento Capacidade Transportadoras Veículos …" at bounding box center [748, 322] width 1496 height 644
click at [962, 277] on div "Janela de atendimento Grade de atendimento Capacidade Transportadoras Veículos …" at bounding box center [748, 322] width 1496 height 644
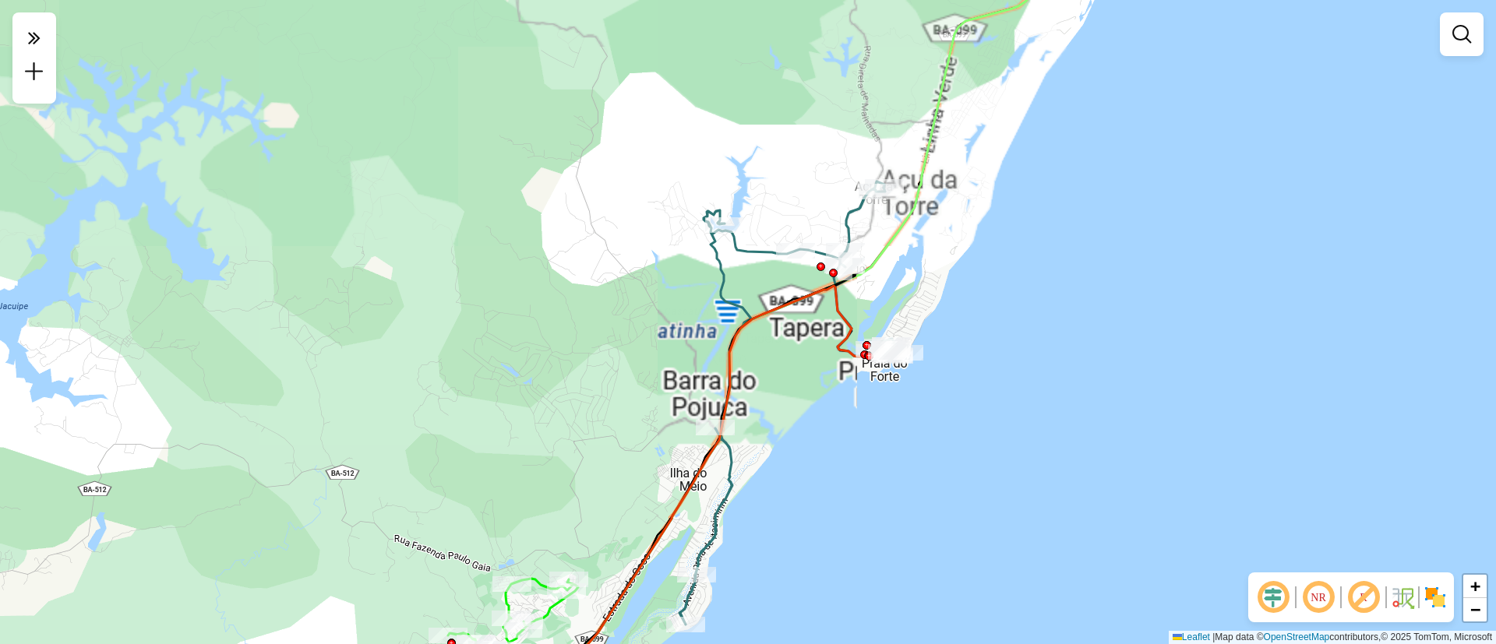
click at [962, 277] on div "Janela de atendimento Grade de atendimento Capacidade Transportadoras Veículos …" at bounding box center [748, 322] width 1496 height 644
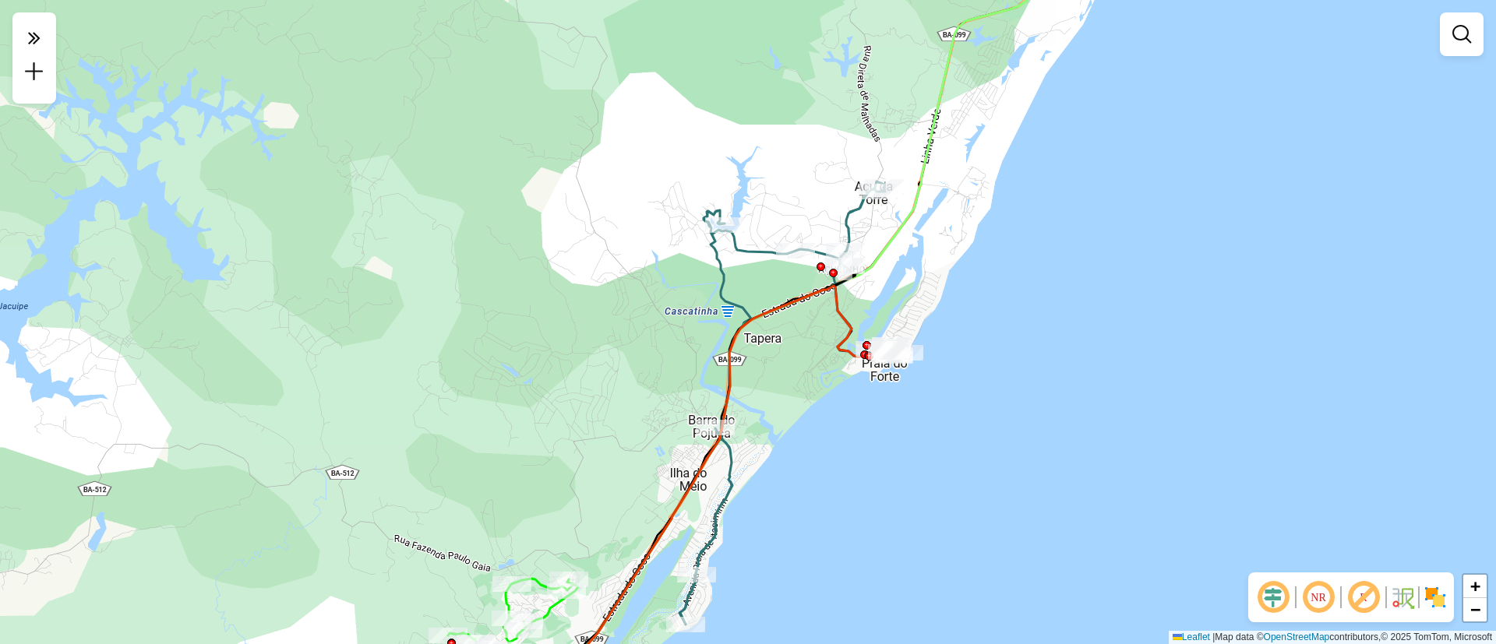
click at [962, 277] on div "Janela de atendimento Grade de atendimento Capacidade Transportadoras Veículos …" at bounding box center [748, 322] width 1496 height 644
click at [889, 309] on div "Janela de atendimento Grade de atendimento Capacidade Transportadoras Veículos …" at bounding box center [748, 322] width 1496 height 644
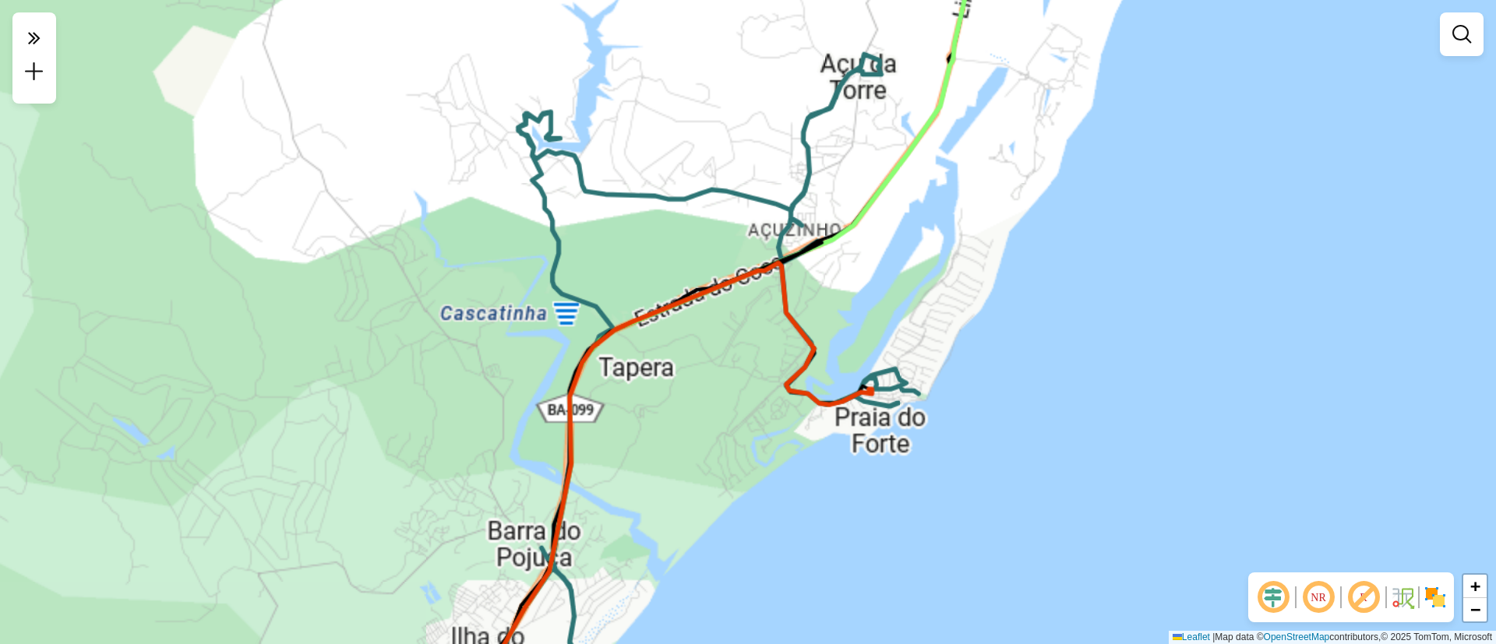
click at [889, 309] on div "Janela de atendimento Grade de atendimento Capacidade Transportadoras Veículos …" at bounding box center [748, 322] width 1496 height 644
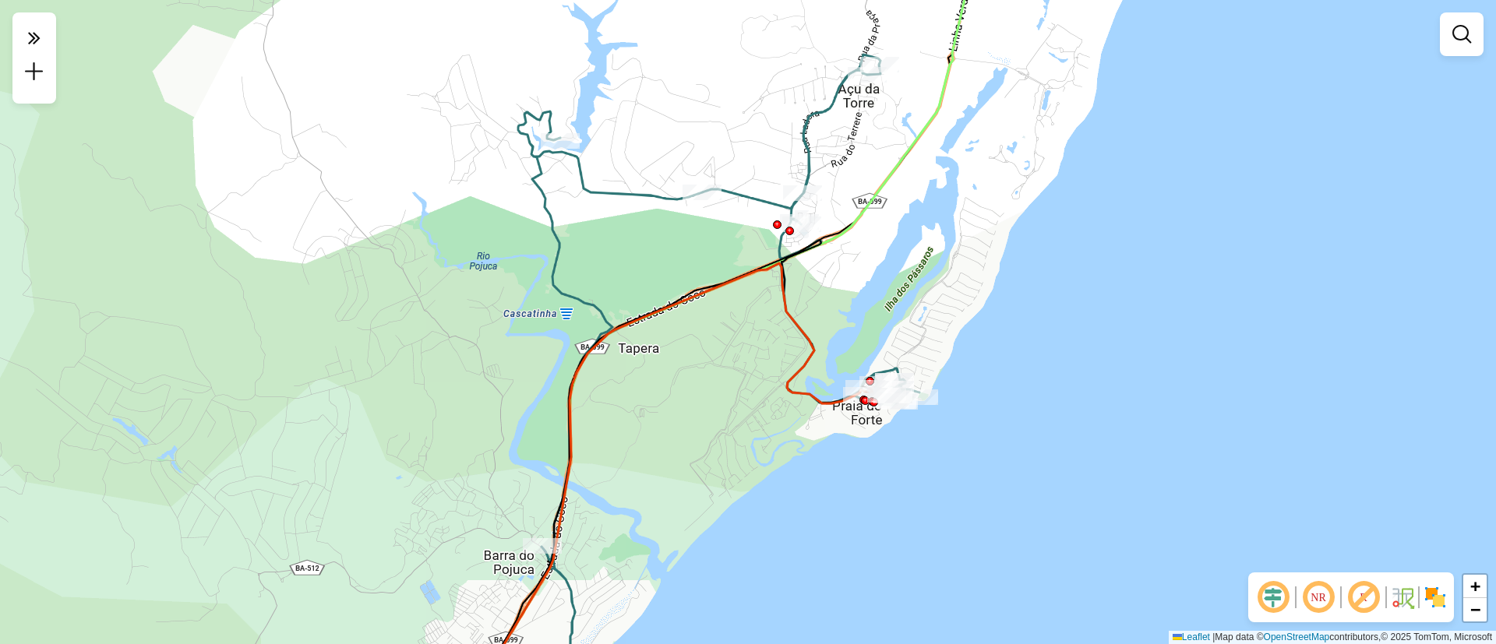
click at [889, 309] on div "Janela de atendimento Grade de atendimento Capacidade Transportadoras Veículos …" at bounding box center [748, 322] width 1496 height 644
